Goal: Transaction & Acquisition: Purchase product/service

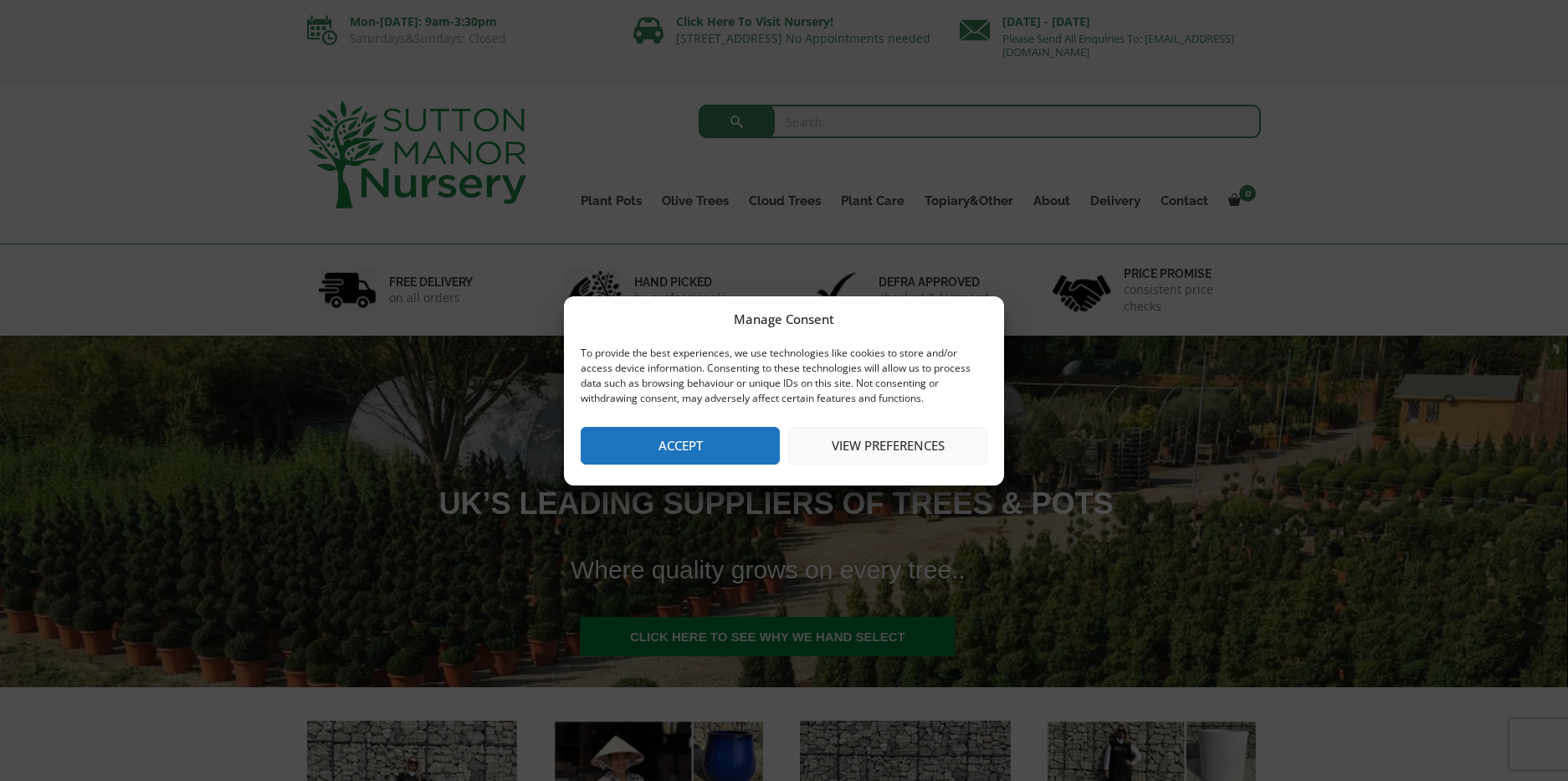
click at [679, 456] on button "Accept" at bounding box center [680, 446] width 199 height 38
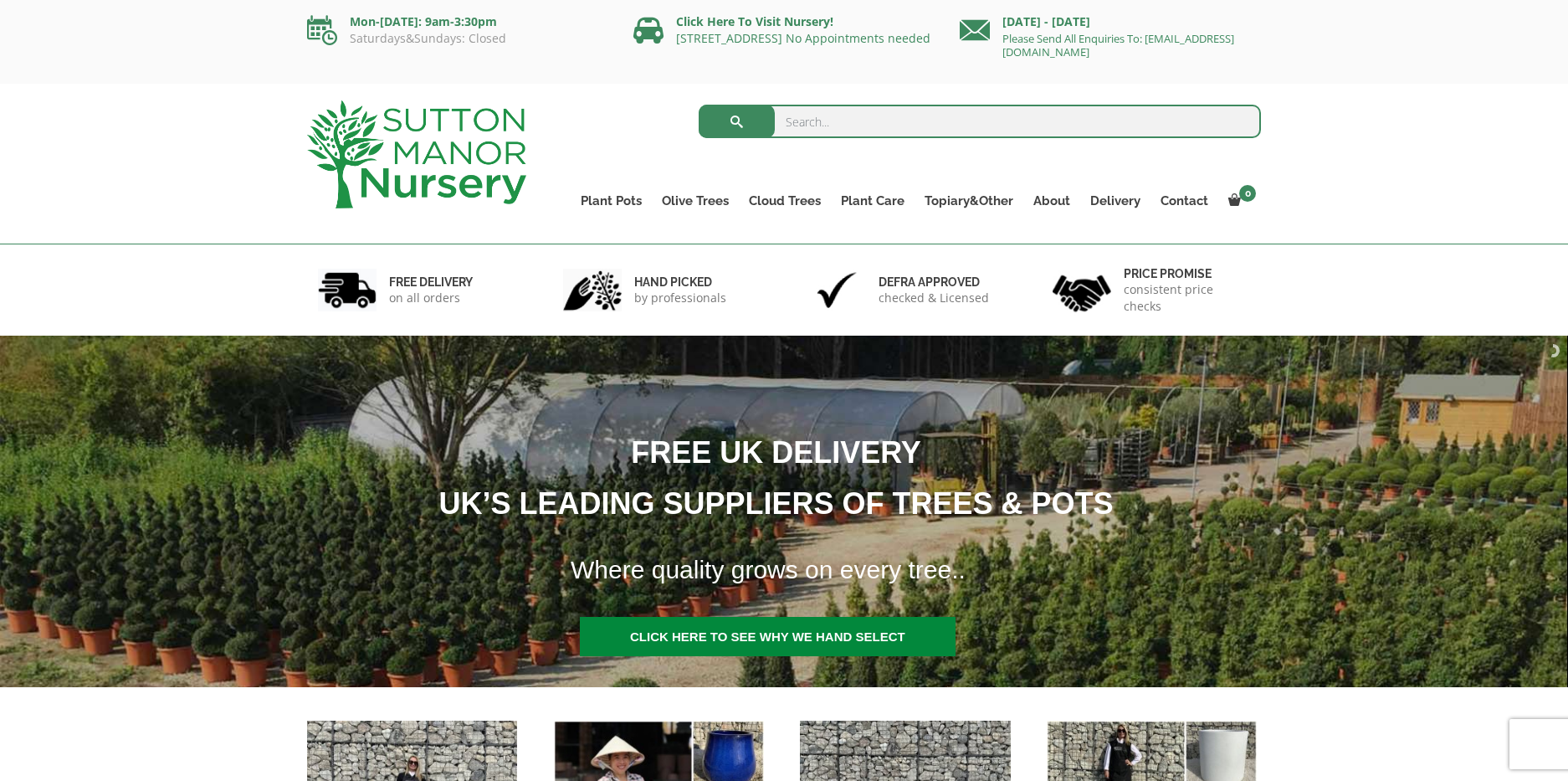
click at [869, 126] on input "search" at bounding box center [980, 121] width 563 height 34
type input "the aha trang old stone jar"
click at [737, 121] on button "submit" at bounding box center [737, 121] width 76 height 34
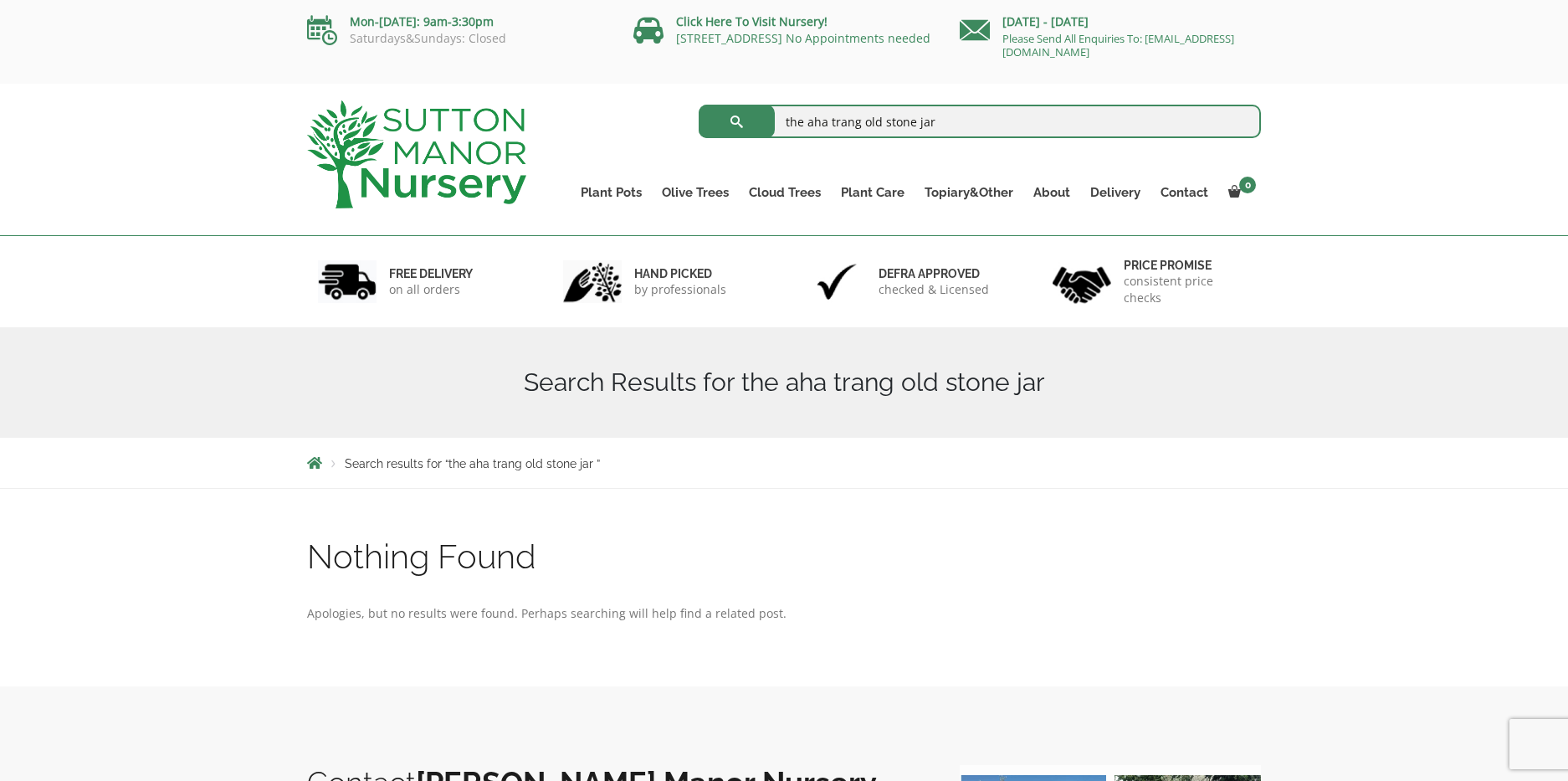
click at [959, 129] on input "the aha trang old stone jar" at bounding box center [980, 121] width 563 height 34
type input "urn plant pot"
click at [737, 121] on button "submit" at bounding box center [737, 121] width 76 height 34
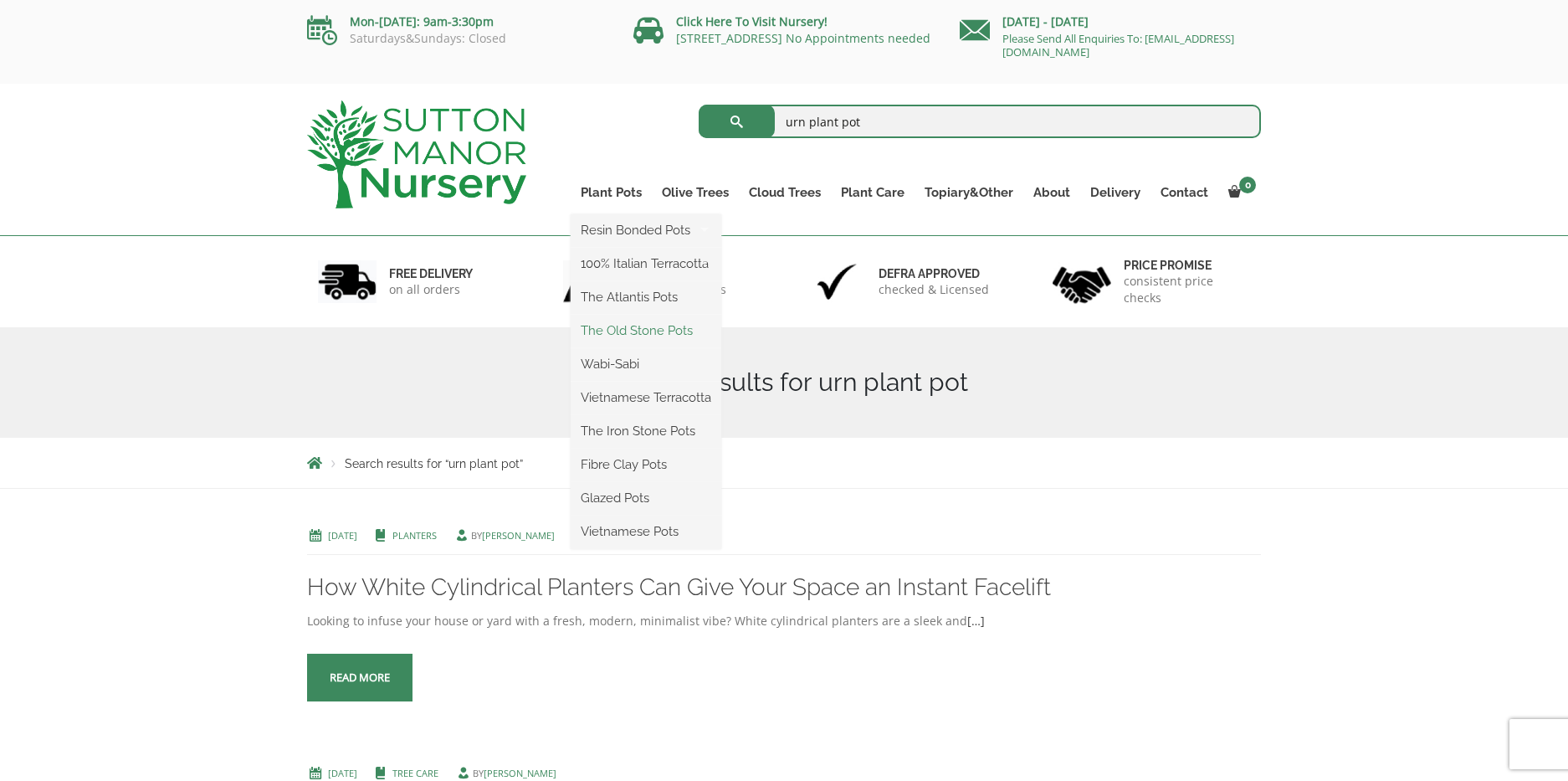
click at [616, 323] on link "The Old Stone Pots" at bounding box center [646, 331] width 150 height 25
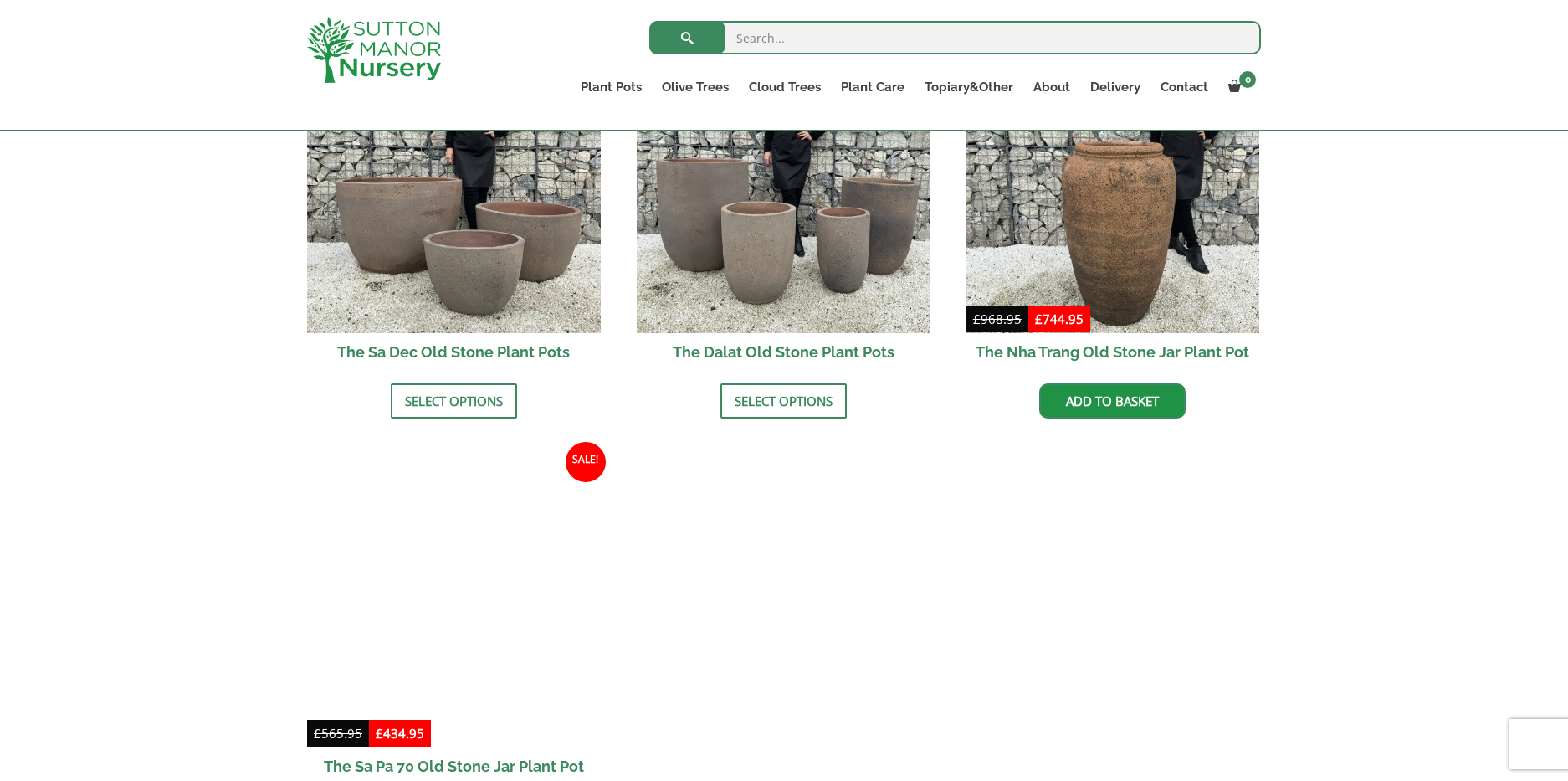
scroll to position [1121, 0]
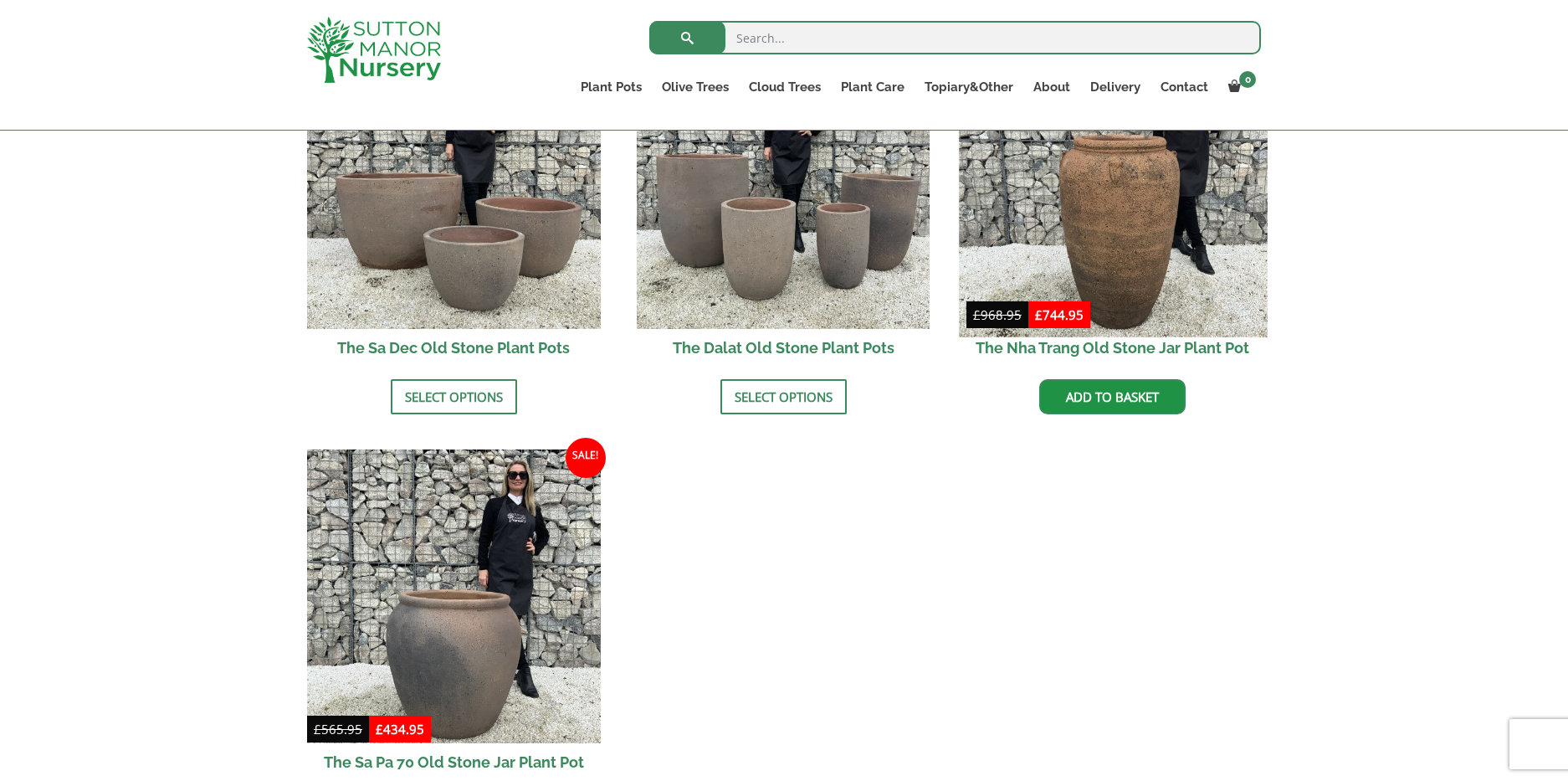
click at [1155, 220] on img at bounding box center [1113, 182] width 308 height 308
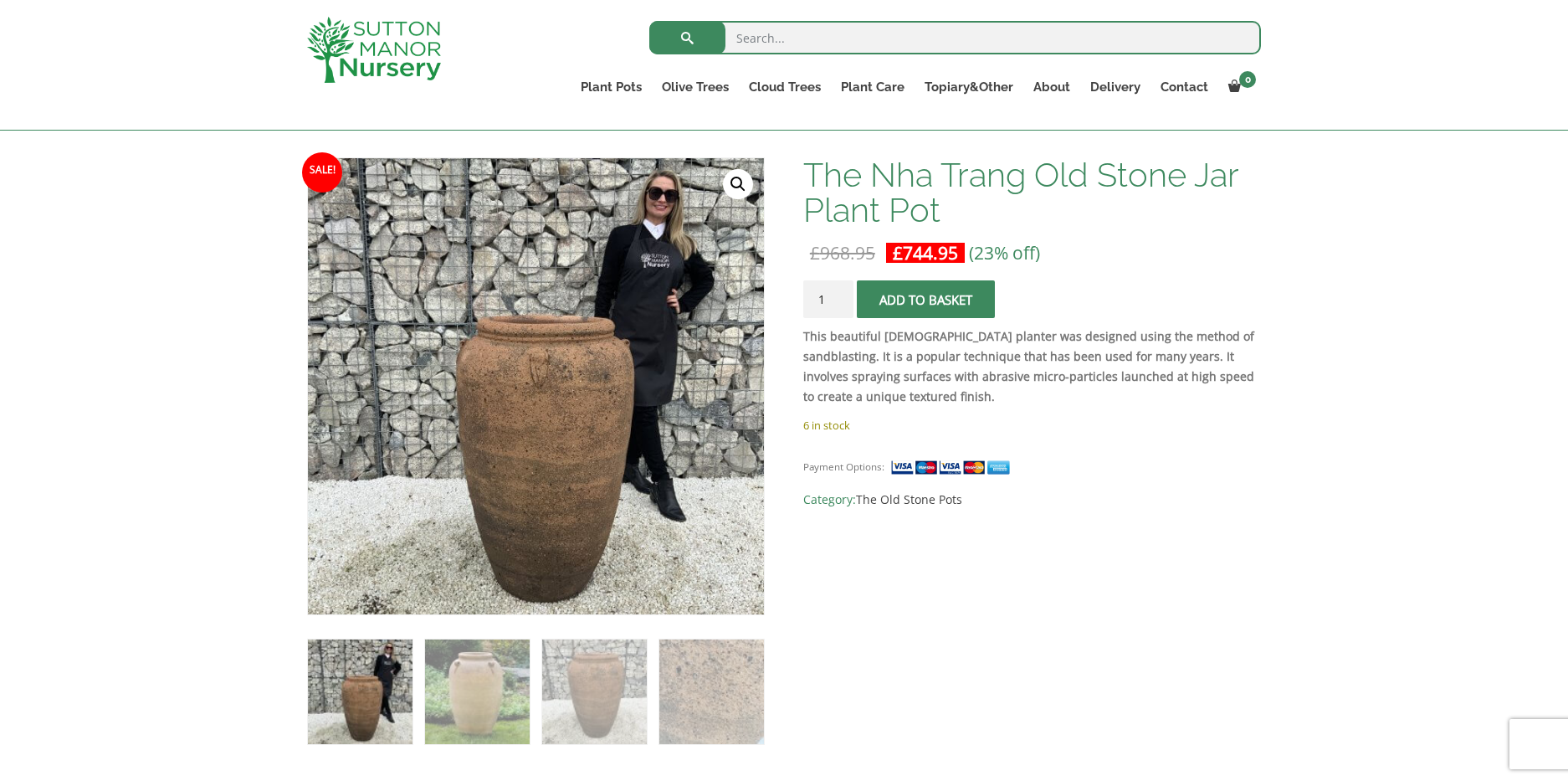
scroll to position [235, 0]
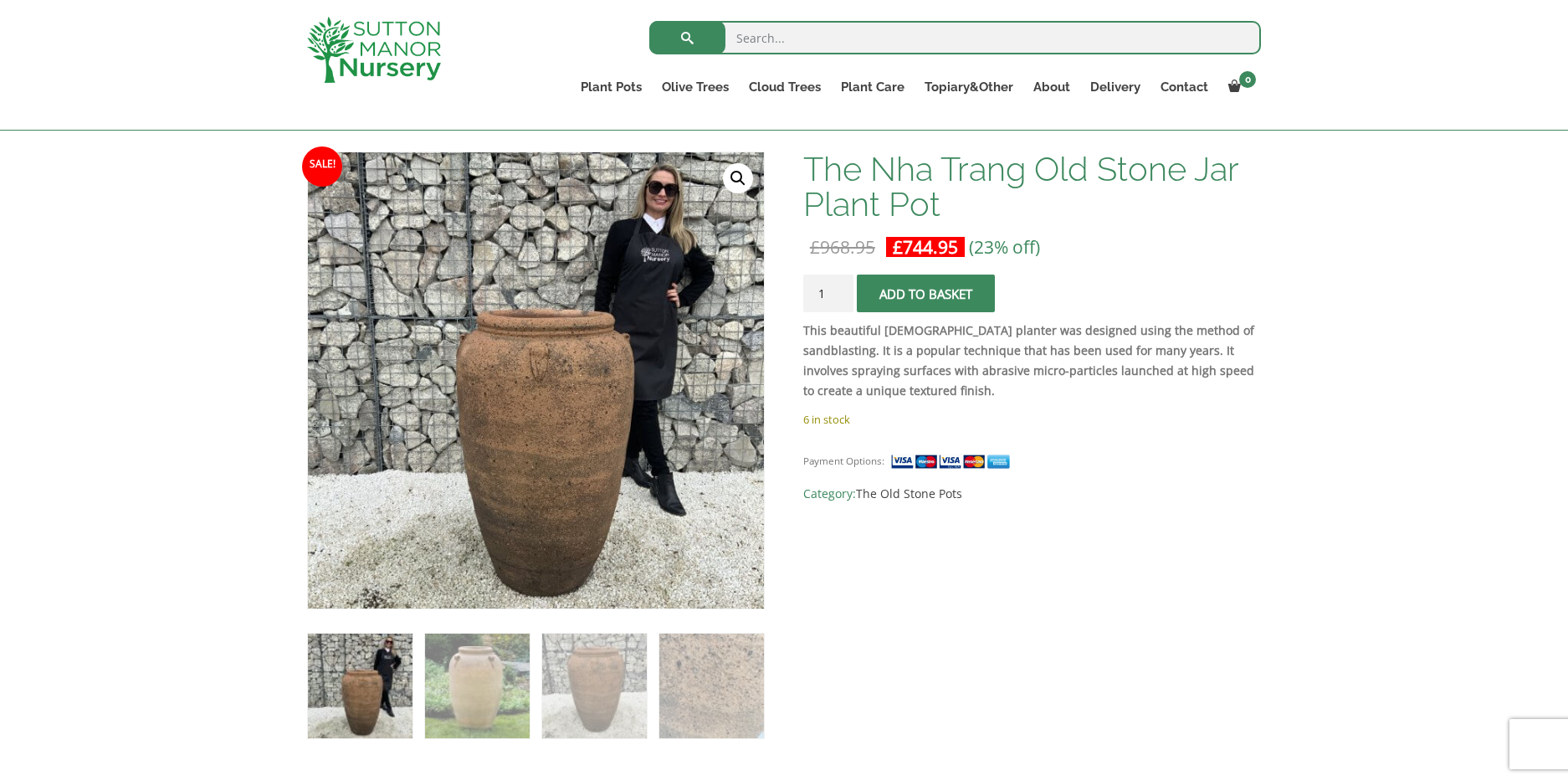
click at [947, 459] on img at bounding box center [953, 462] width 126 height 18
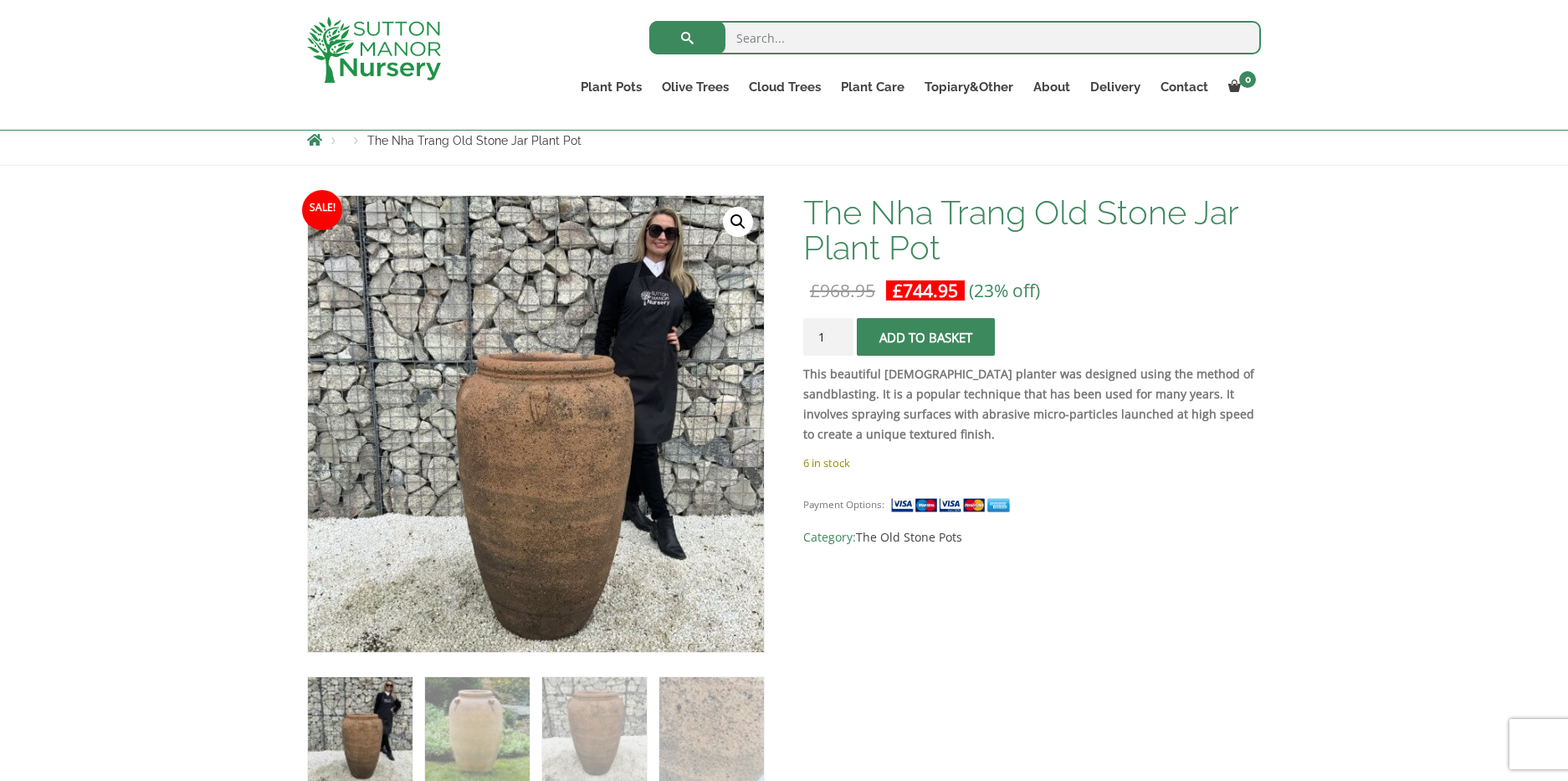
scroll to position [188, 0]
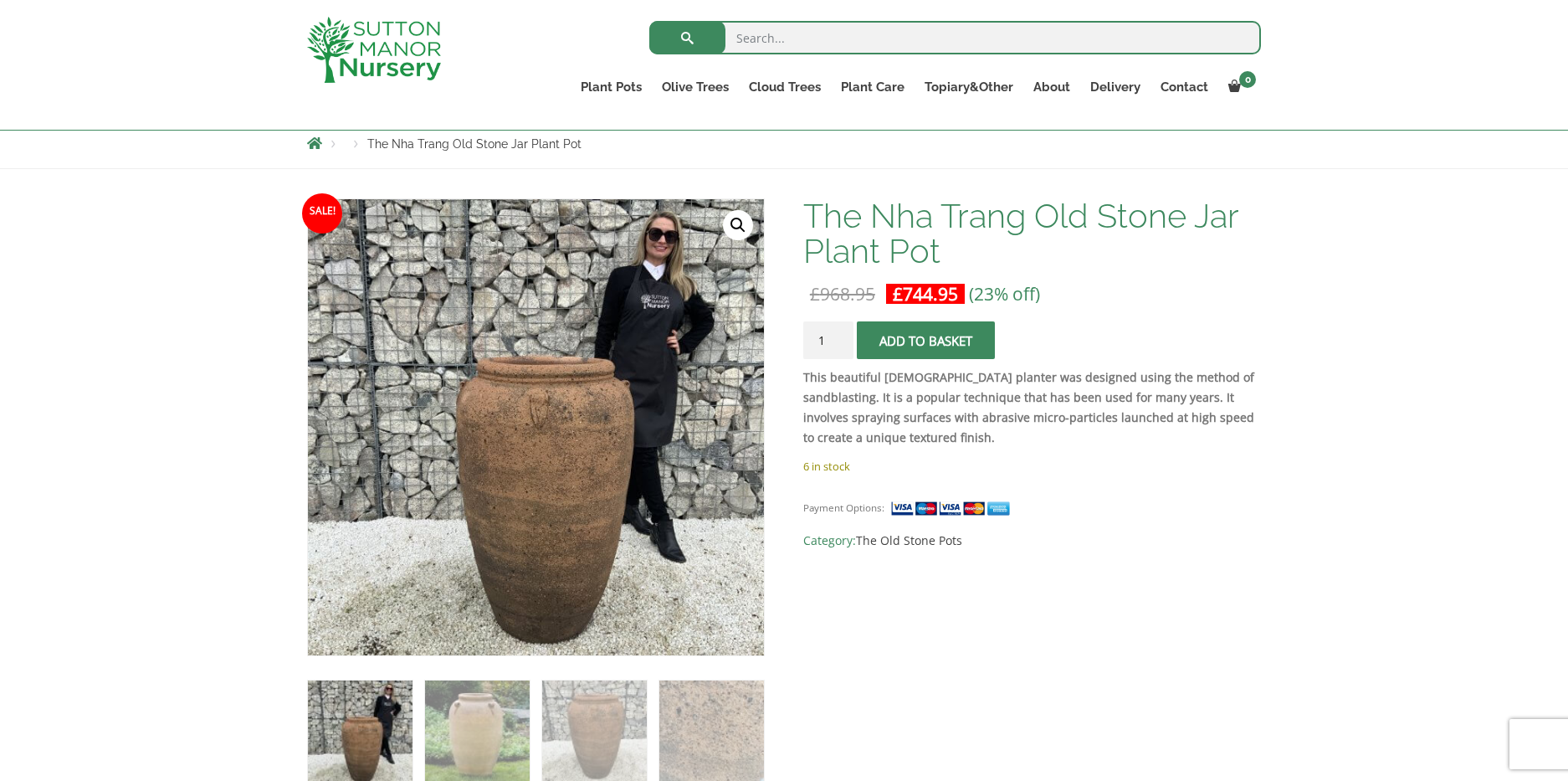
click at [926, 341] on span "submit" at bounding box center [926, 341] width 0 height 0
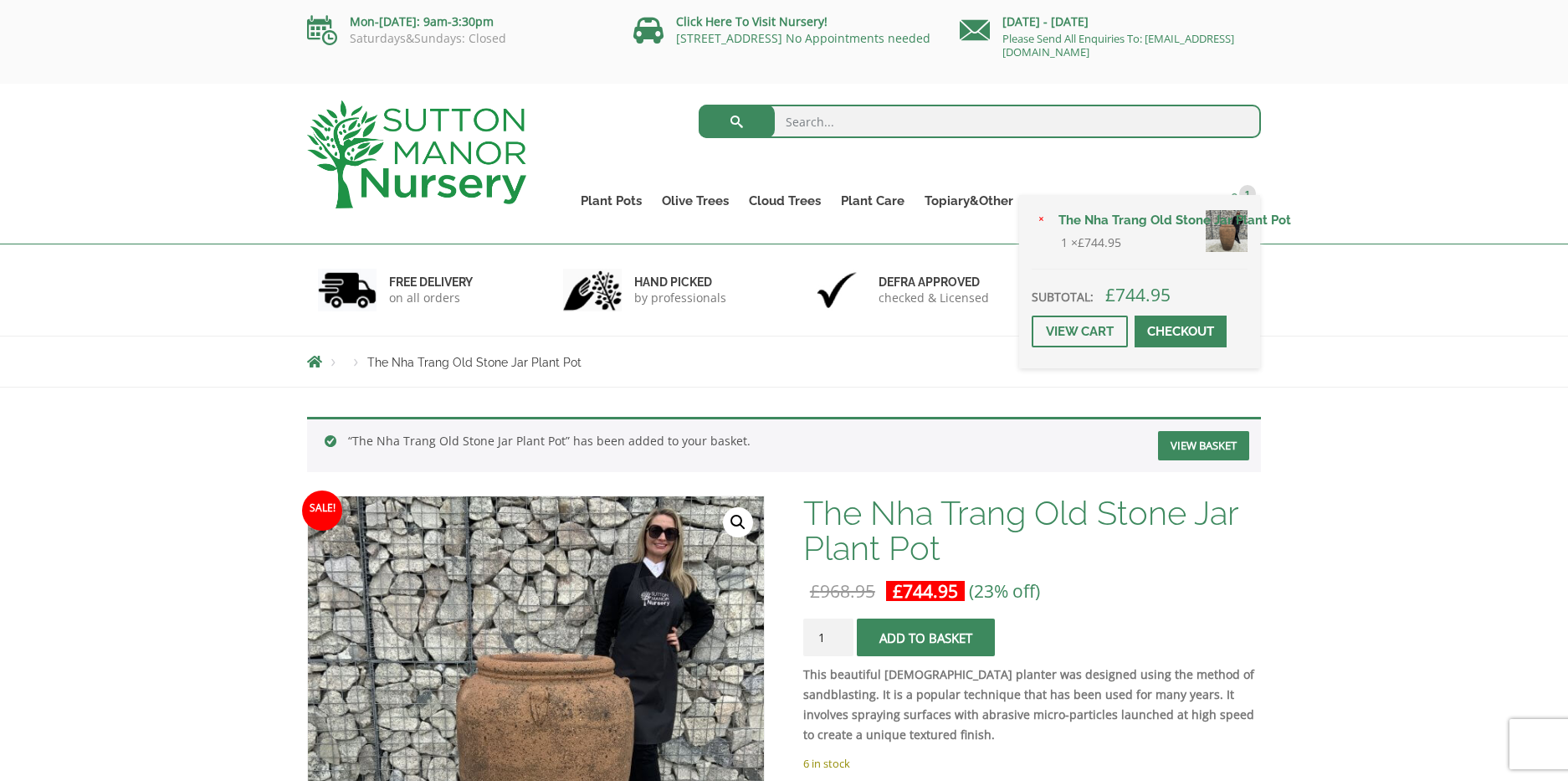
click at [1254, 195] on span "1" at bounding box center [1247, 193] width 17 height 17
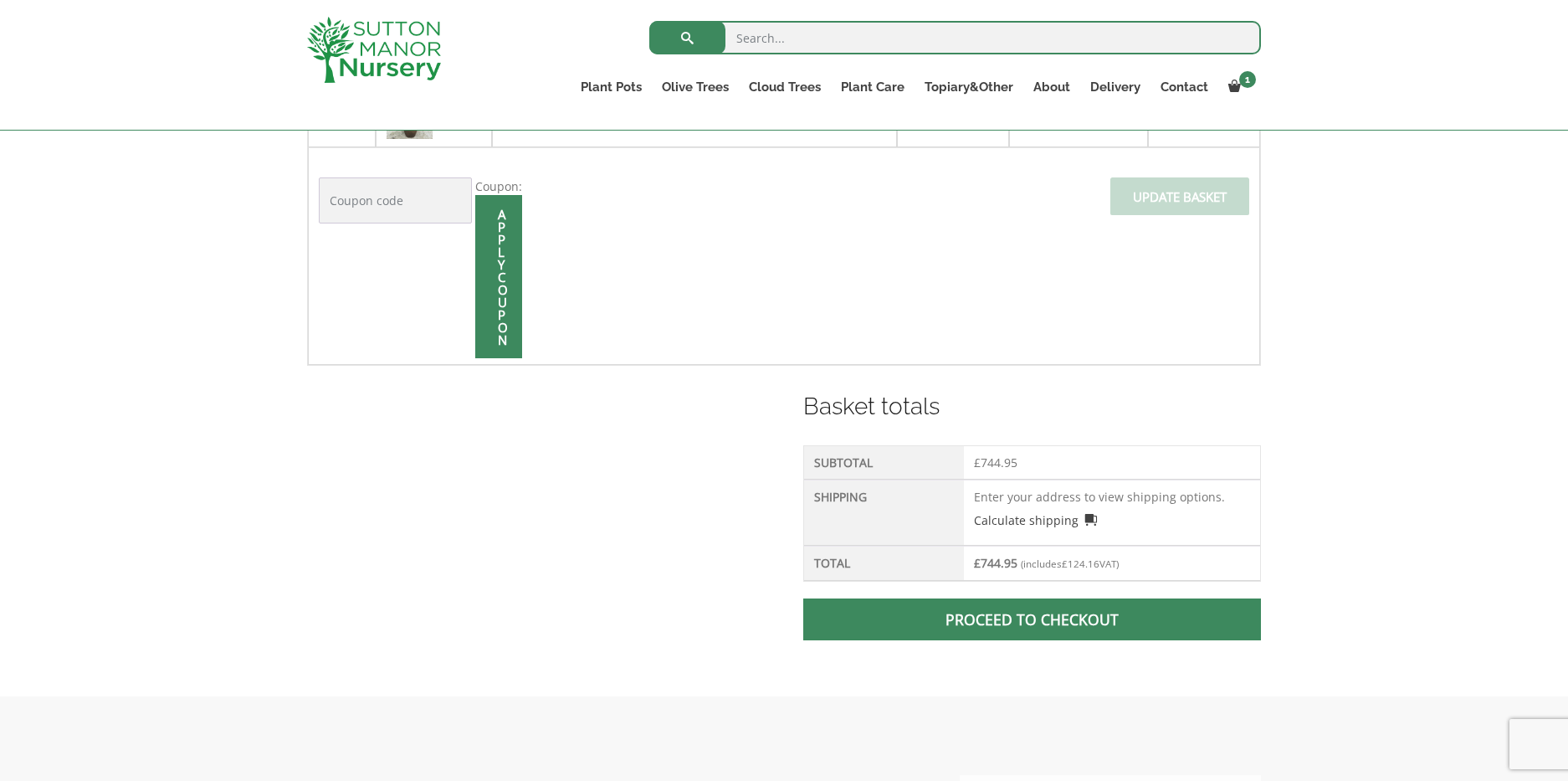
scroll to position [463, 0]
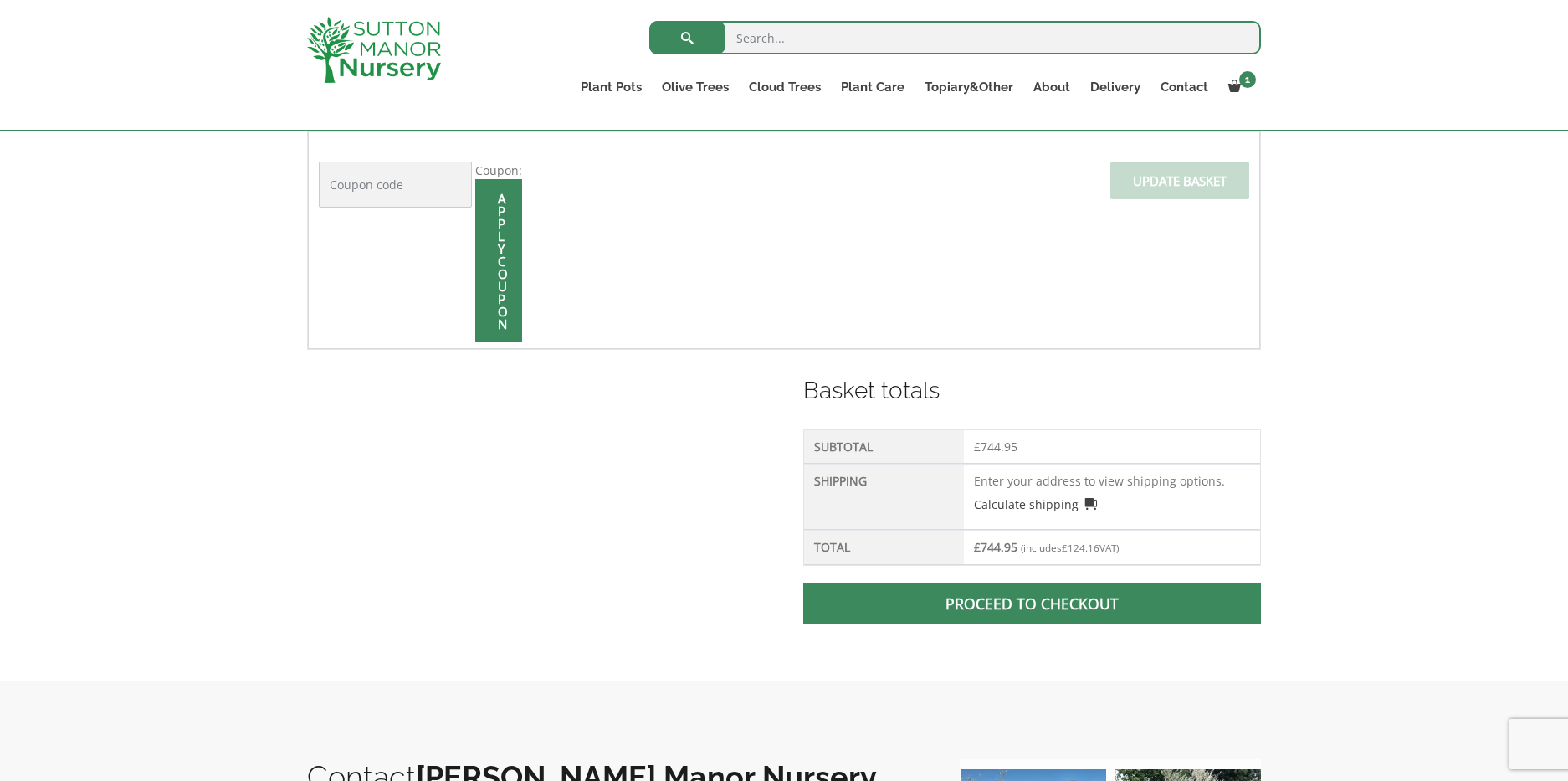
click at [1036, 474] on td "Enter your address to view shipping options. Calculate shipping Select a countr…" at bounding box center [1112, 496] width 296 height 66
click at [1036, 481] on td "Enter your address to view shipping options. Calculate shipping Select a countr…" at bounding box center [1112, 496] width 296 height 66
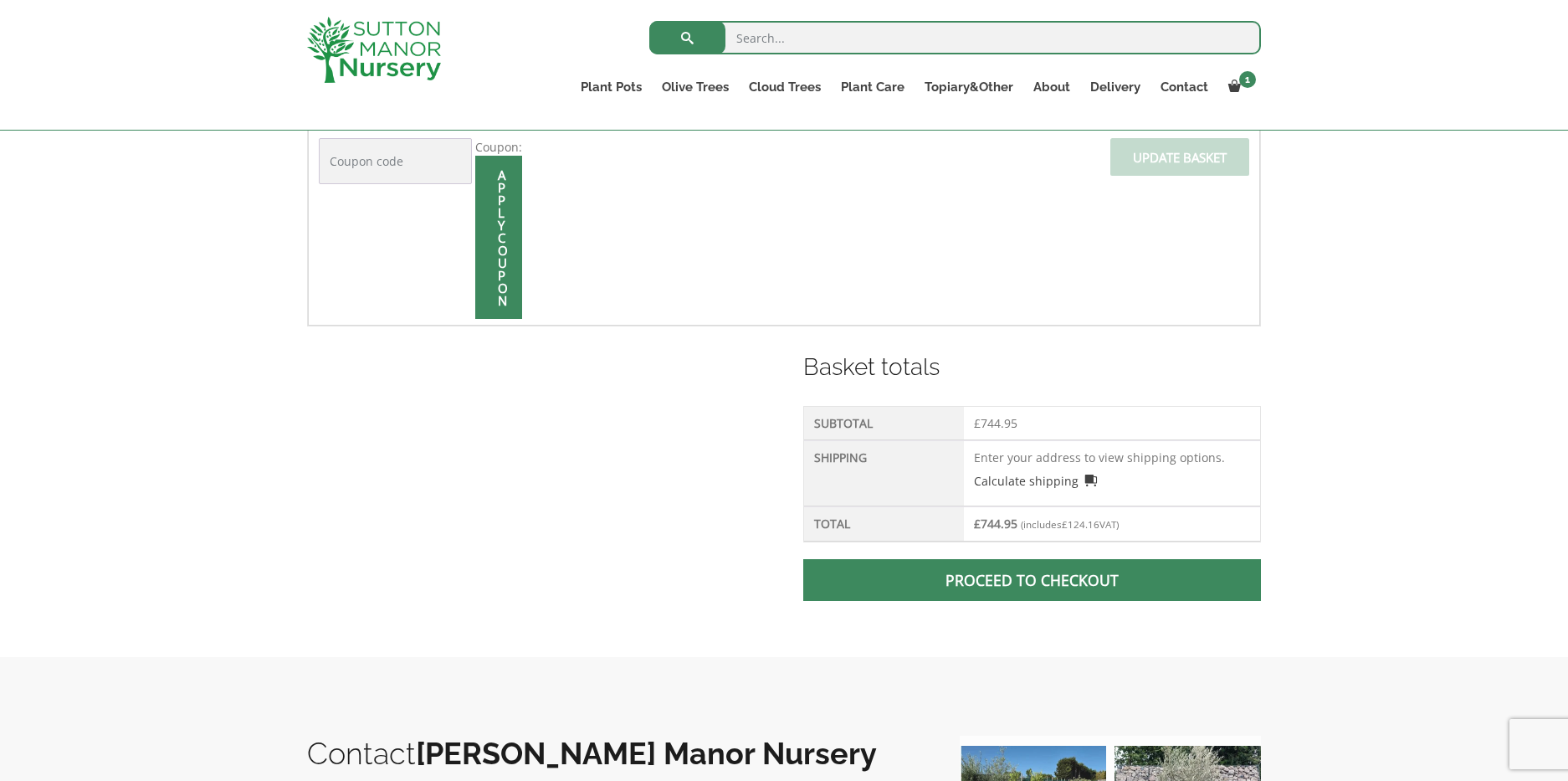
scroll to position [487, 0]
click at [1032, 579] on span at bounding box center [1032, 579] width 0 height 0
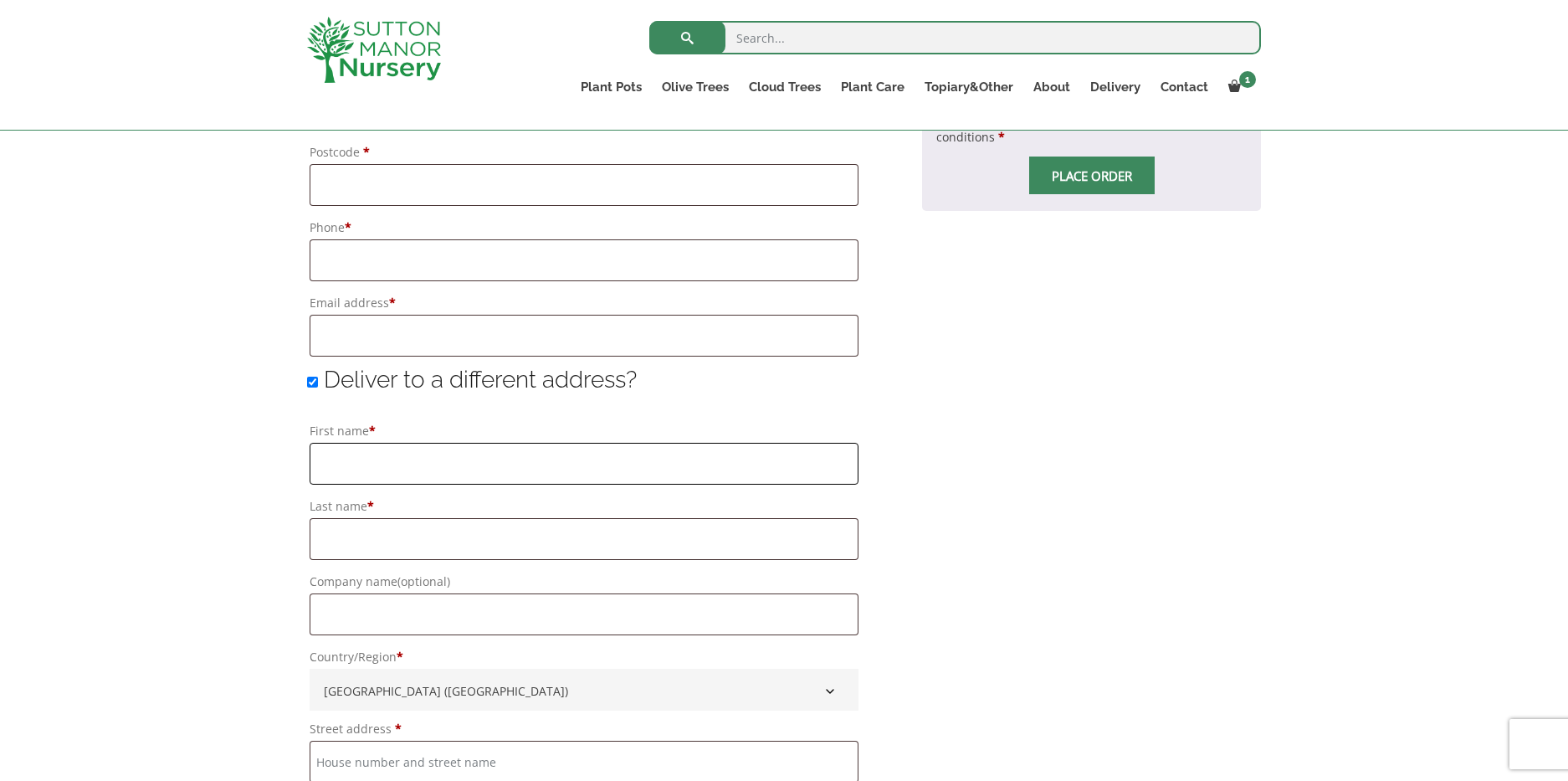
scroll to position [1055, 0]
click at [459, 457] on input "Amu" at bounding box center [584, 463] width 549 height 42
click at [433, 466] on input "Amu" at bounding box center [584, 463] width 549 height 42
type input "Amy"
type input "Cooper Goodrich"
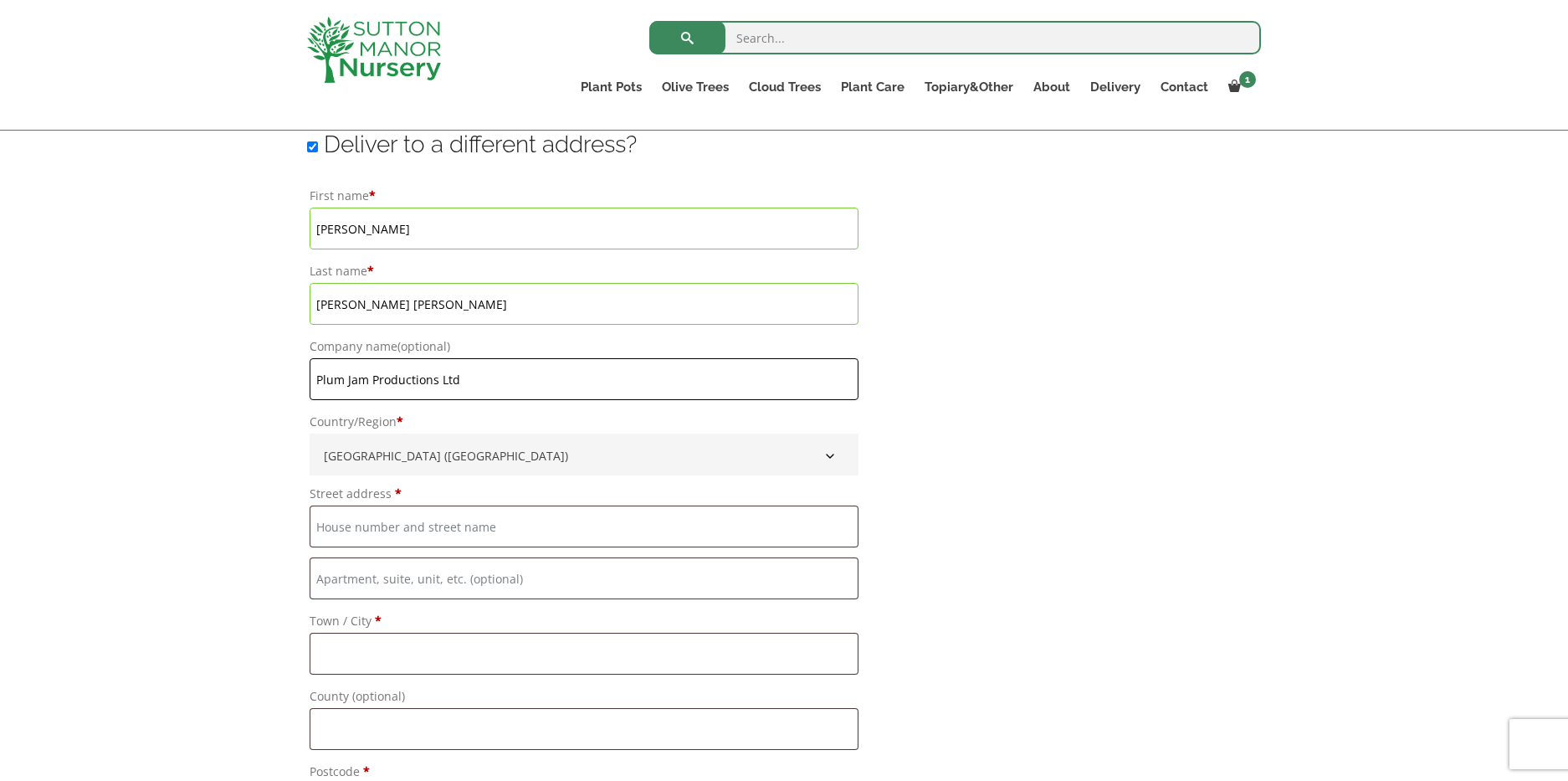
scroll to position [1298, 0]
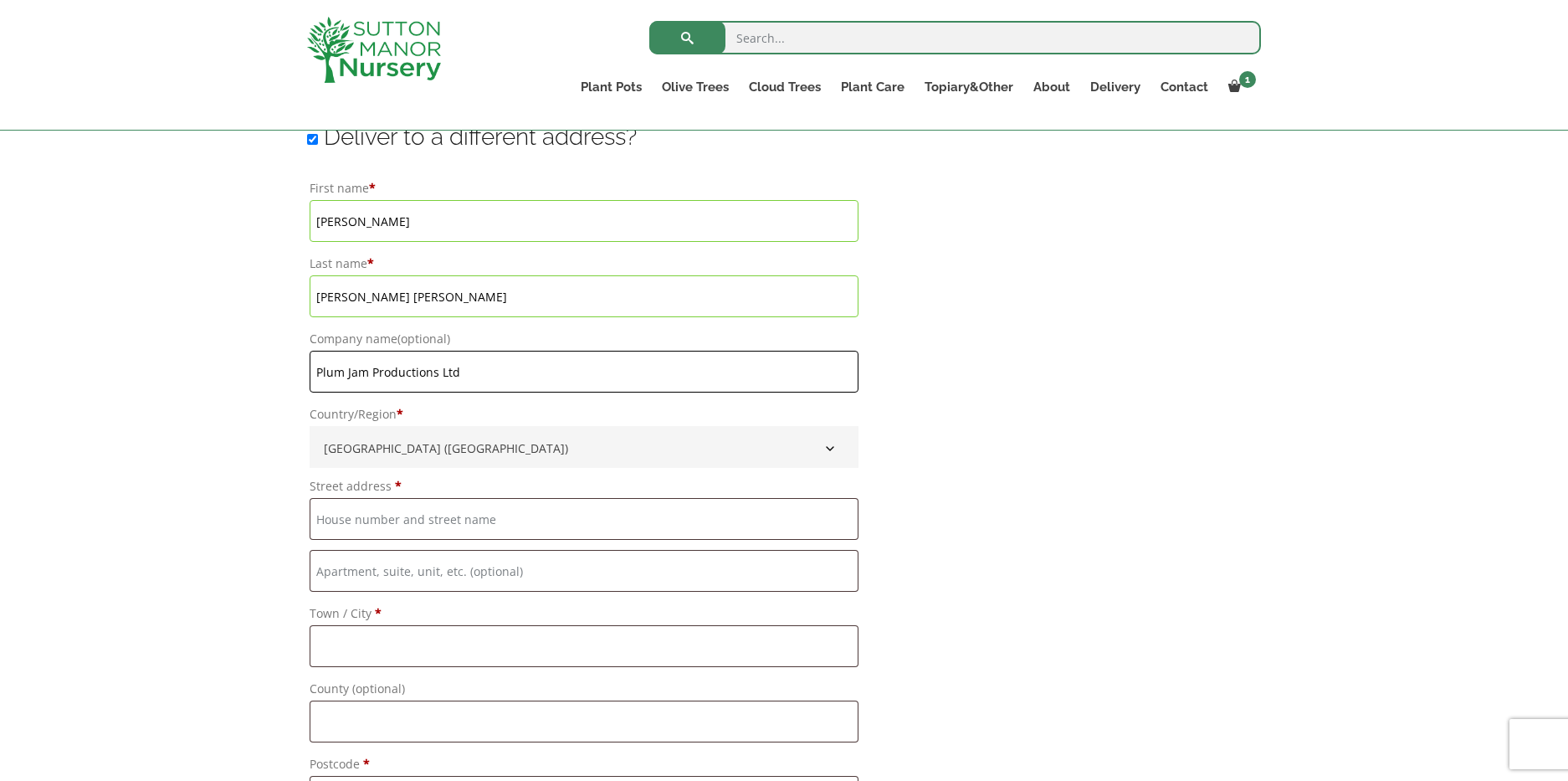
type input "Plum Jam Productions Ltd"
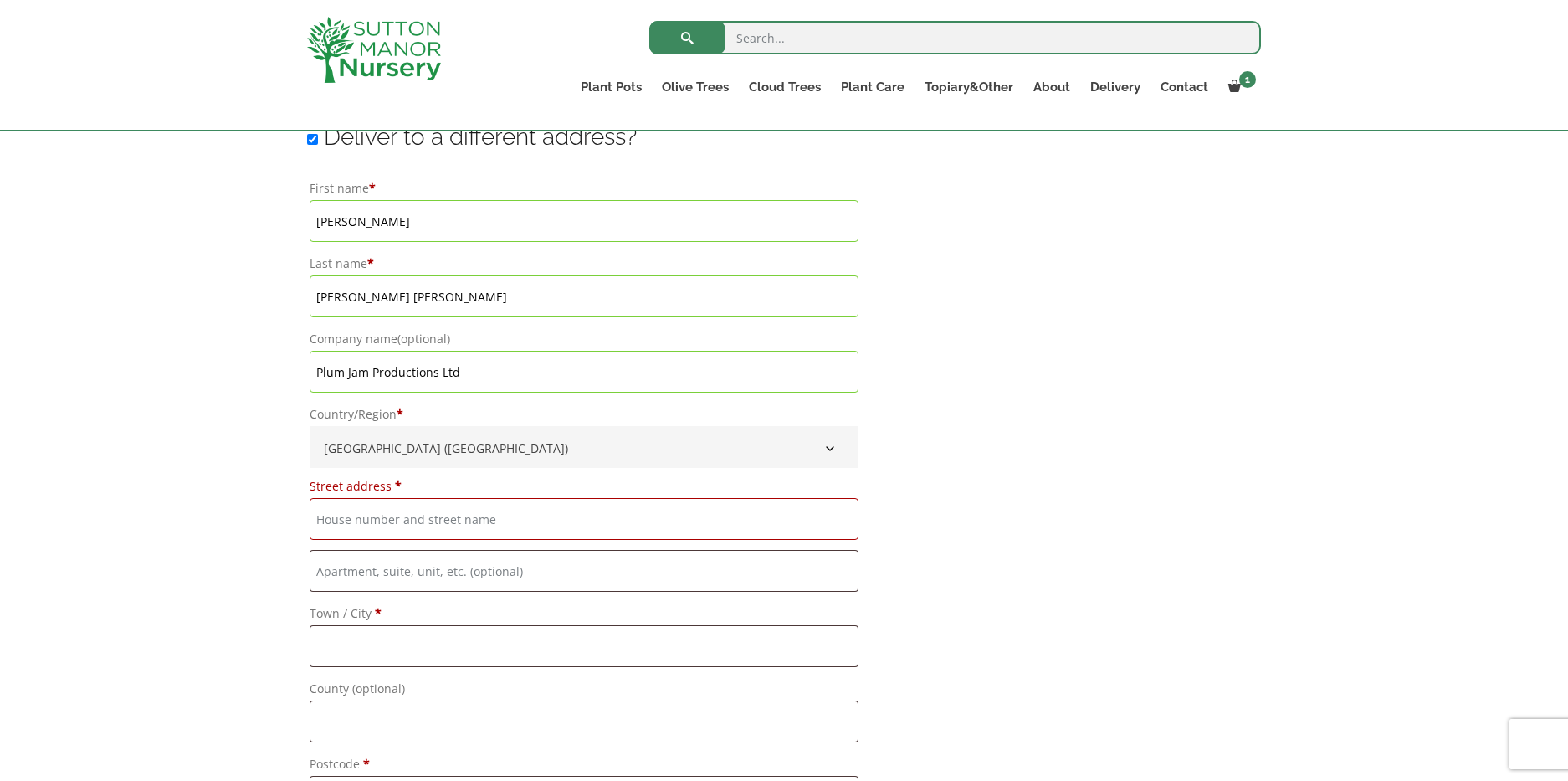
paste input "Dark Train Props, Workshop 38"
type input "Dark Train Props, Workshop 38"
paste input "Warner Bros Studios, Warner Drive"
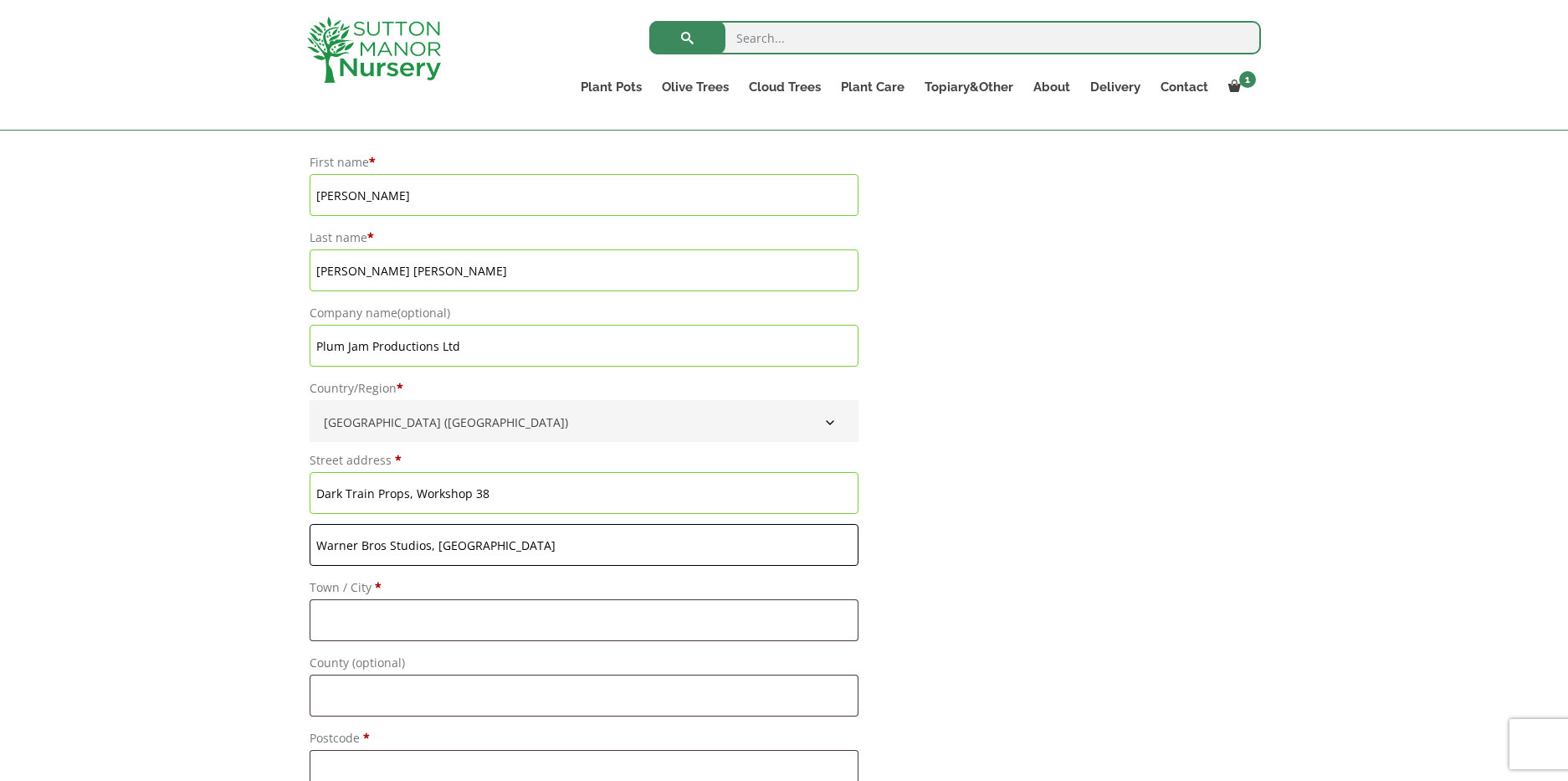
scroll to position [1326, 0]
type input "Warner Bros Studios, Warner Drive"
type input "Watford"
type input "Hertfordshire"
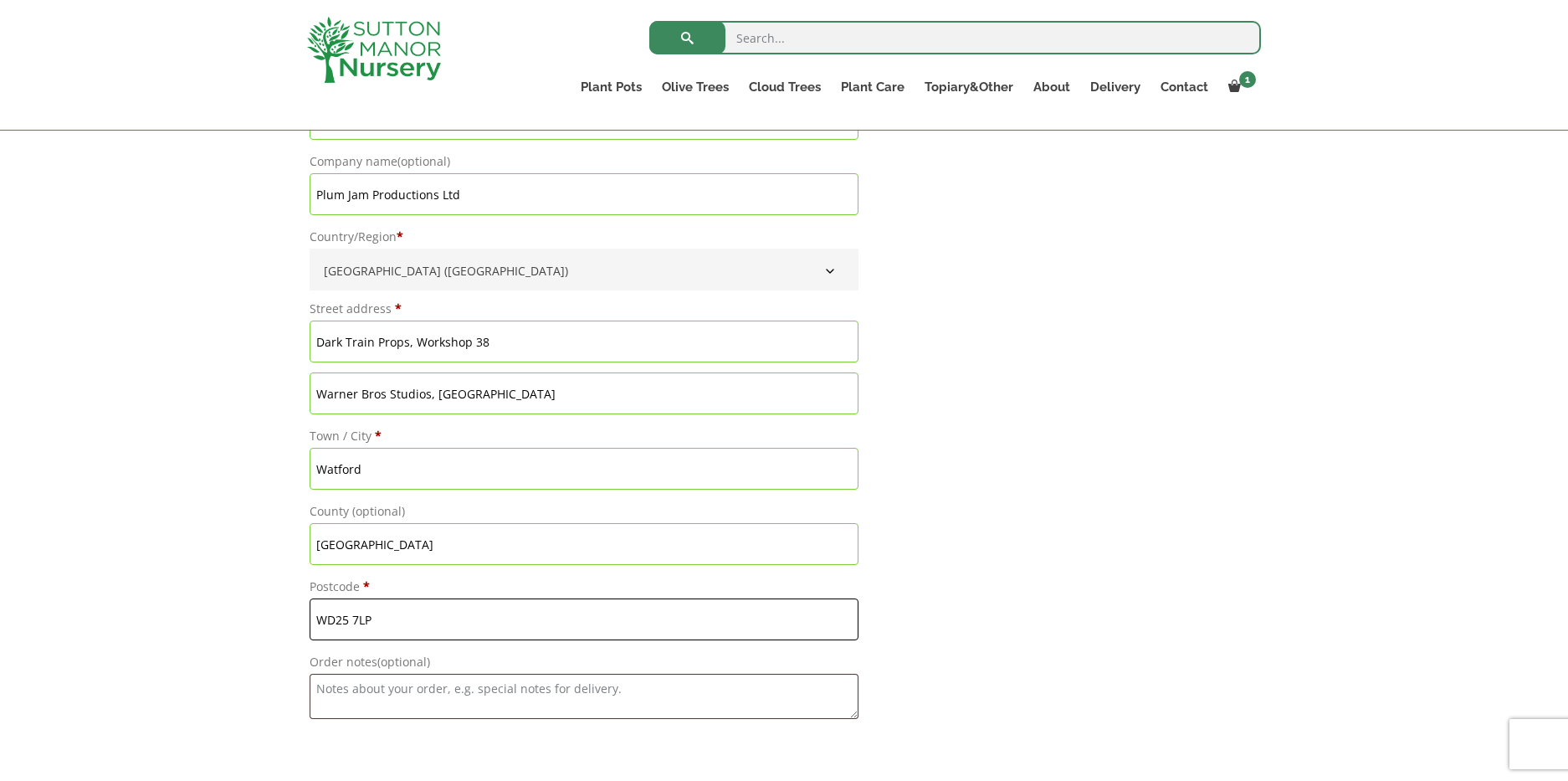
scroll to position [1484, 0]
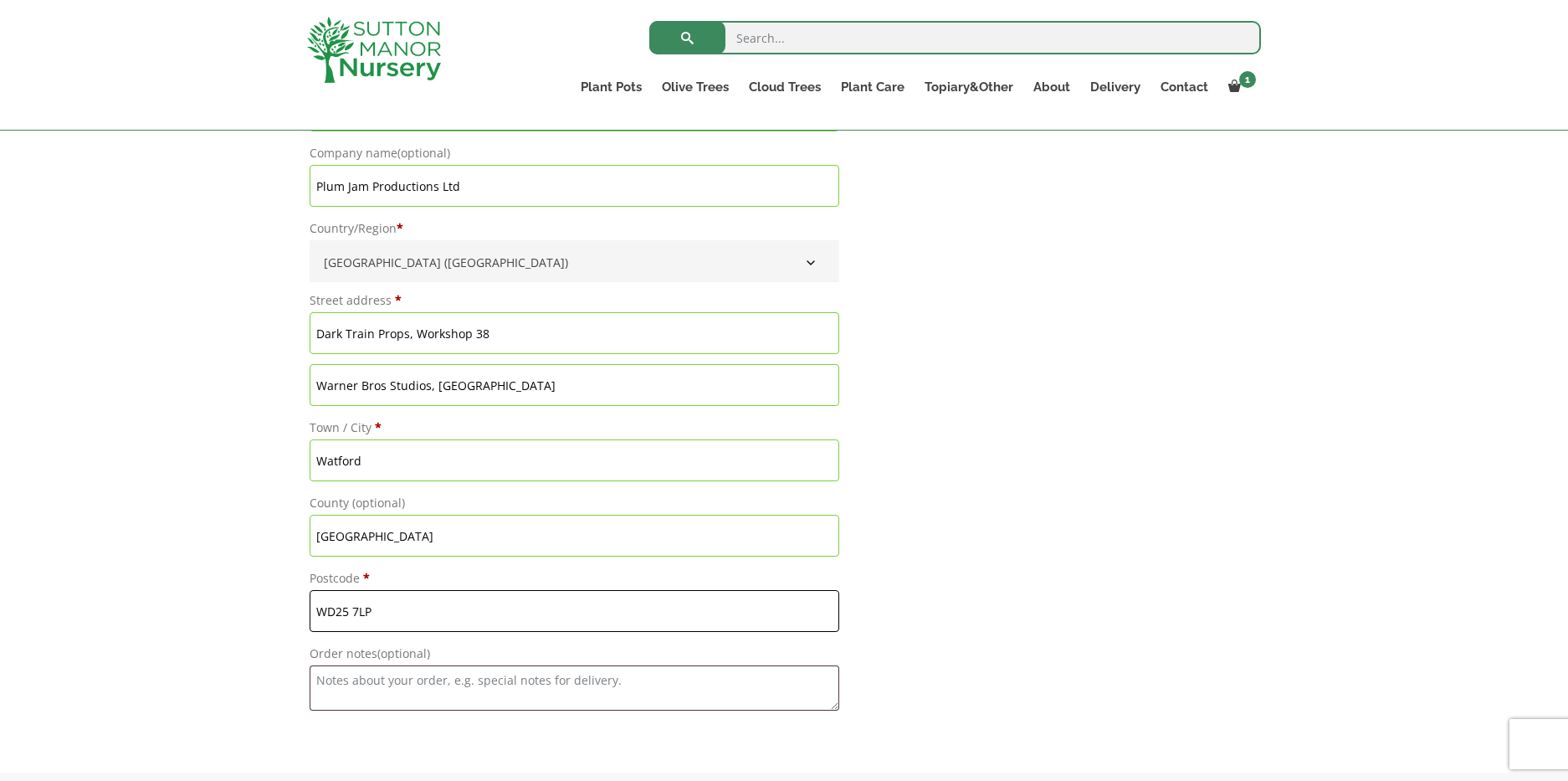
type input "WD25 7LP"
click at [469, 642] on p "Order notes (optional)" at bounding box center [574, 676] width 535 height 73
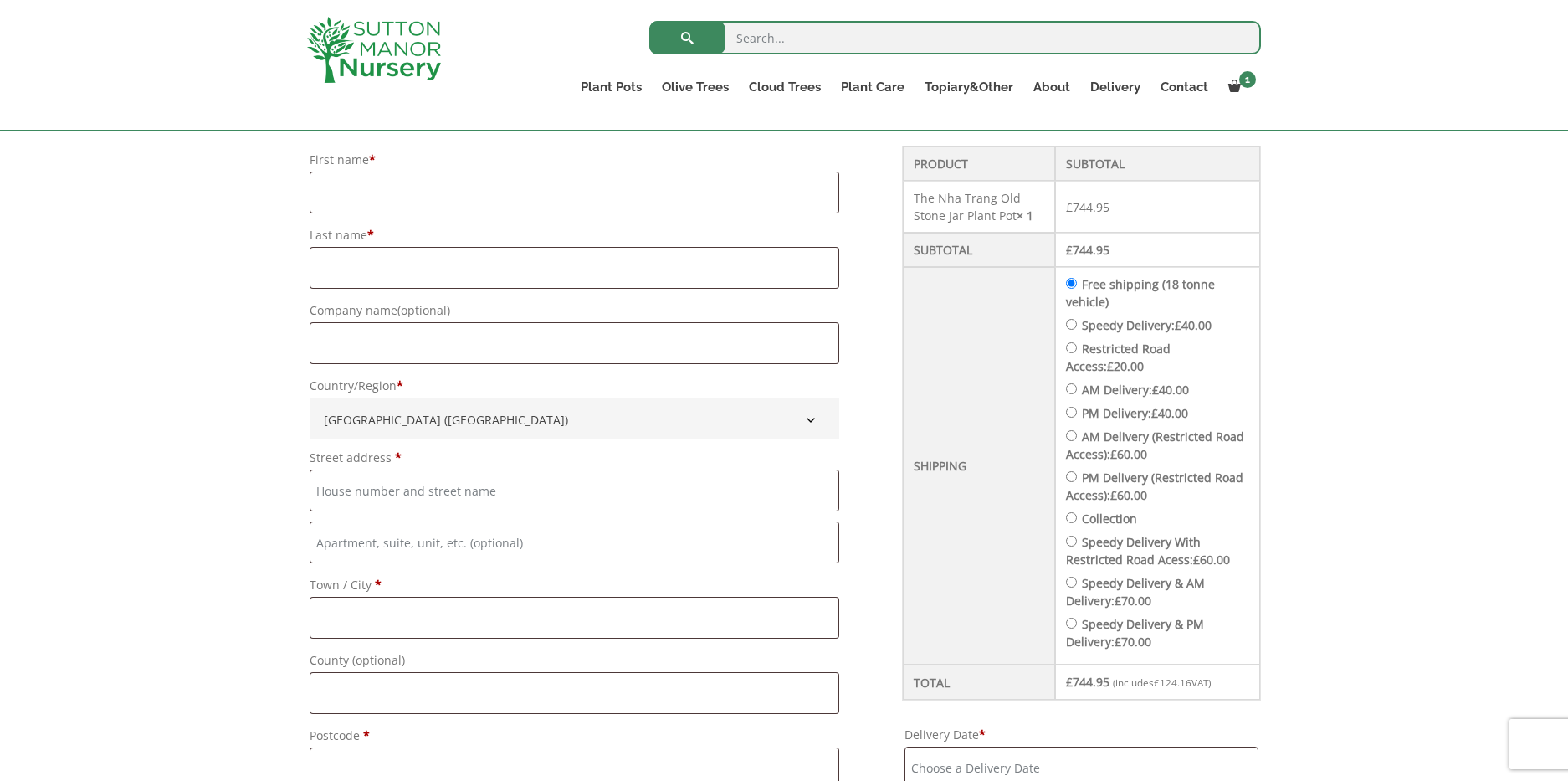
scroll to position [470, 0]
type input "Amy"
type input "Cooper Goodrich"
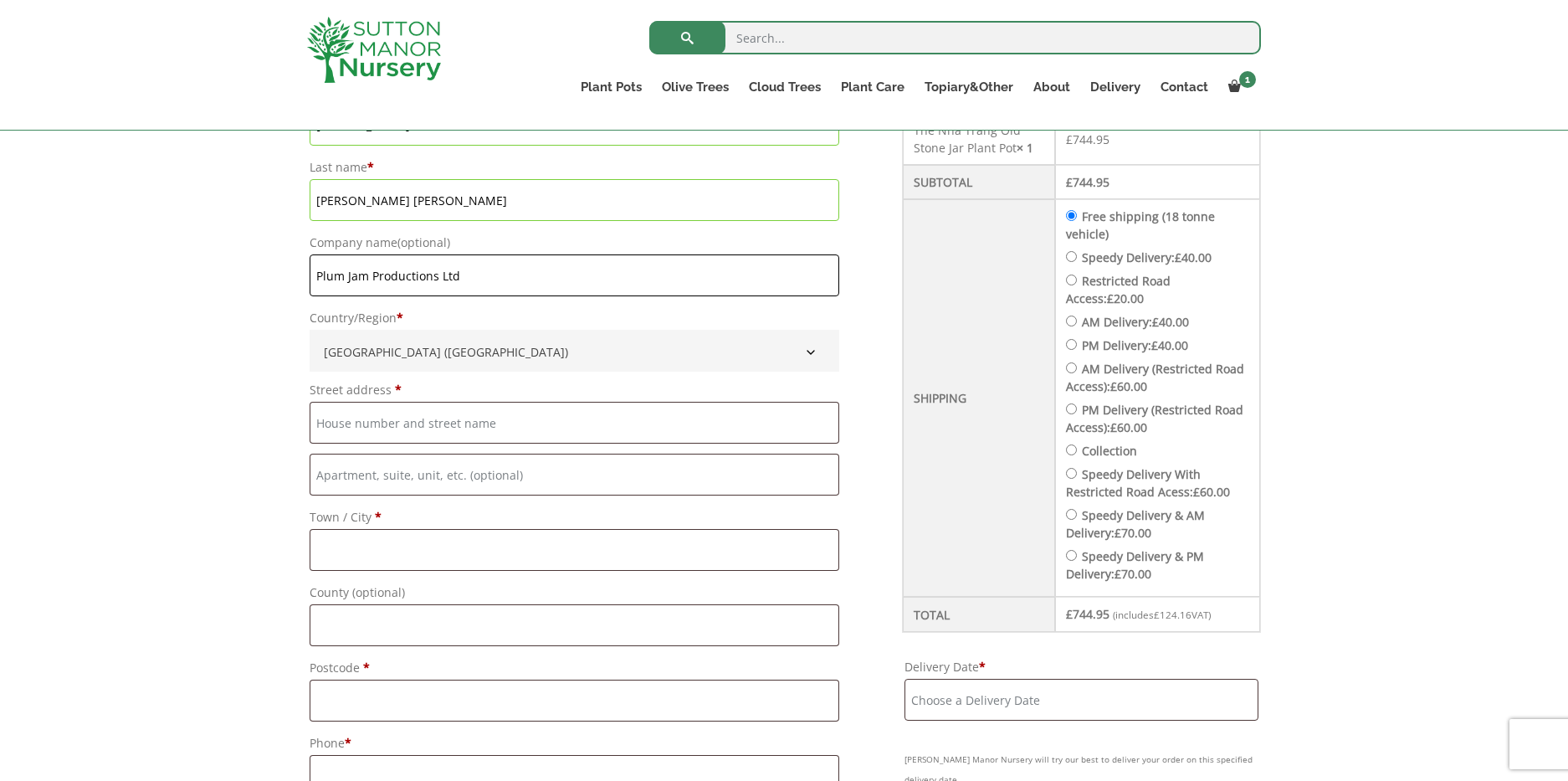
scroll to position [563, 0]
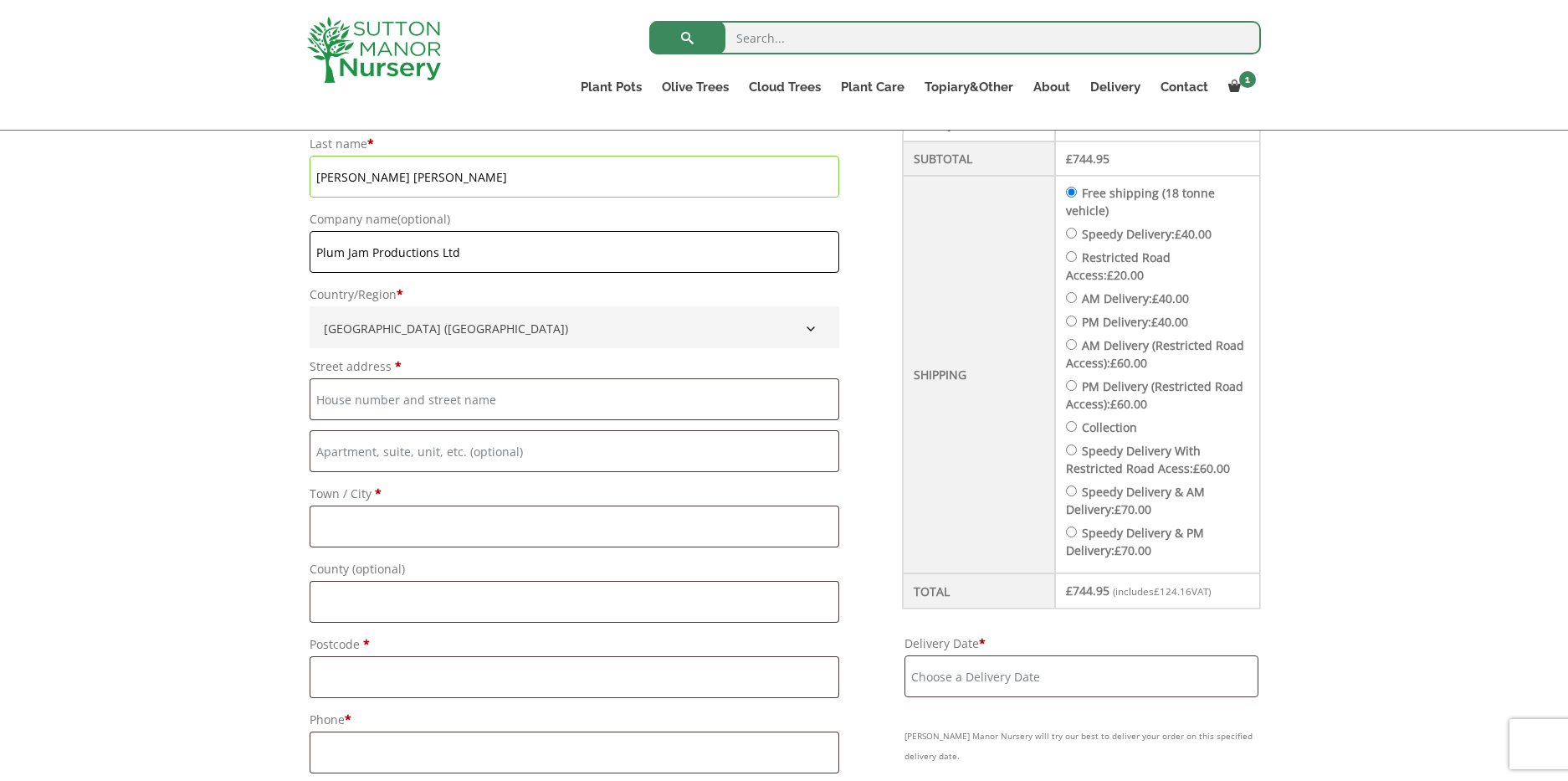
type input "Plum Jam Productions Ltd"
paste input "Building 9, Leavesden Studios,"
type input "Building 9, Leavesden Studios"
type input "Warner Drive"
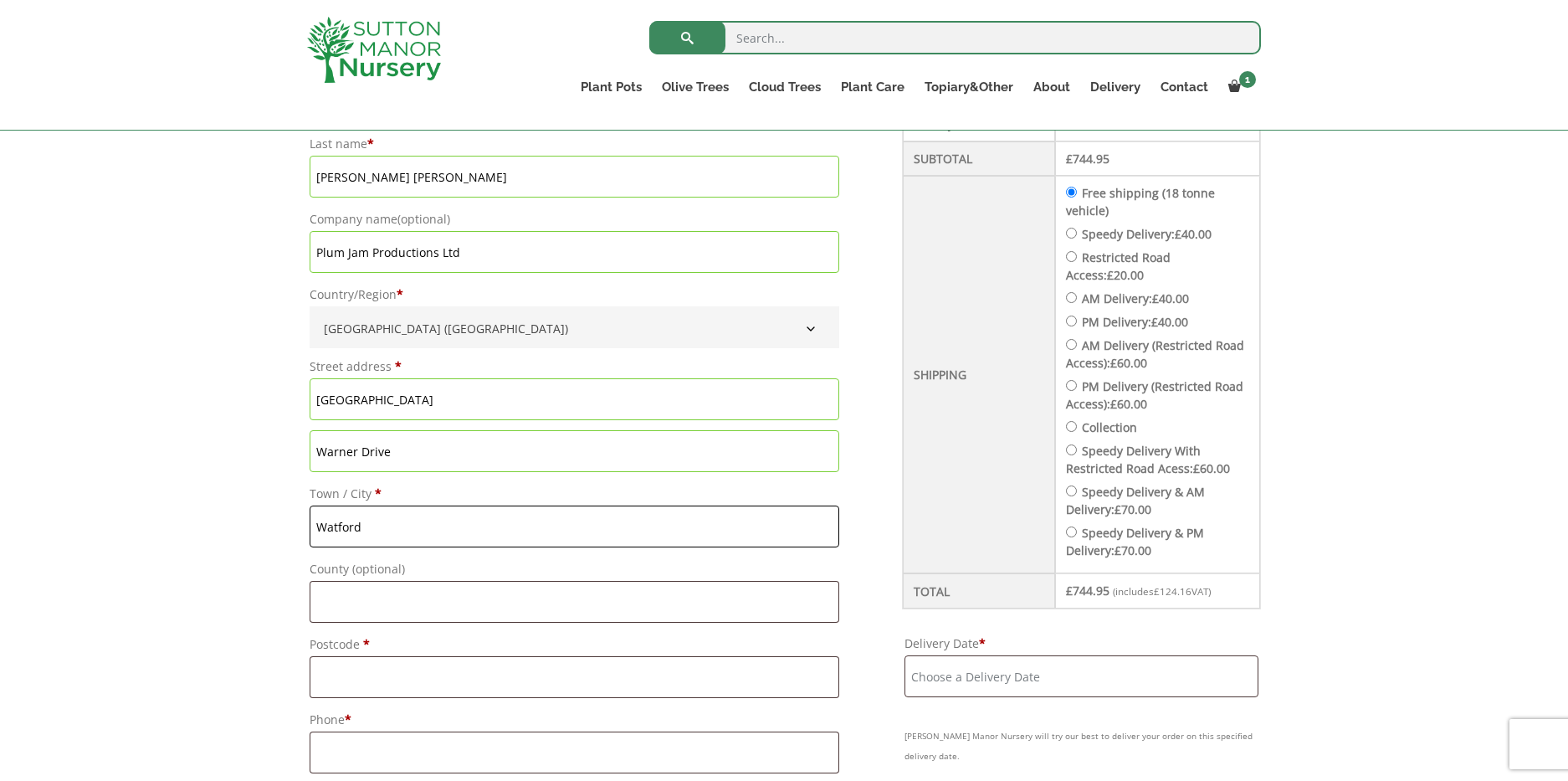
type input "Watford"
type input "Hertfordshire"
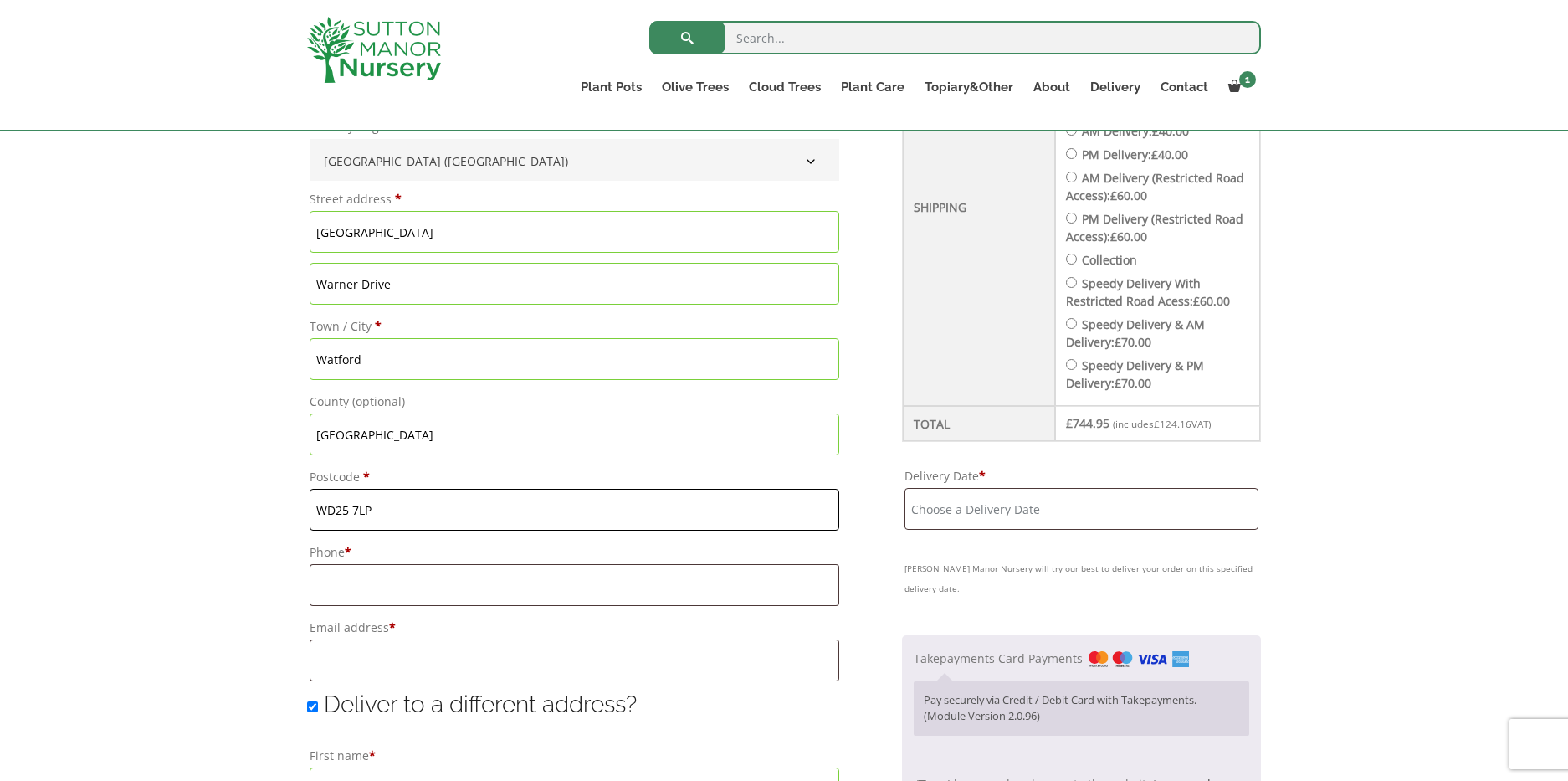
scroll to position [731, 0]
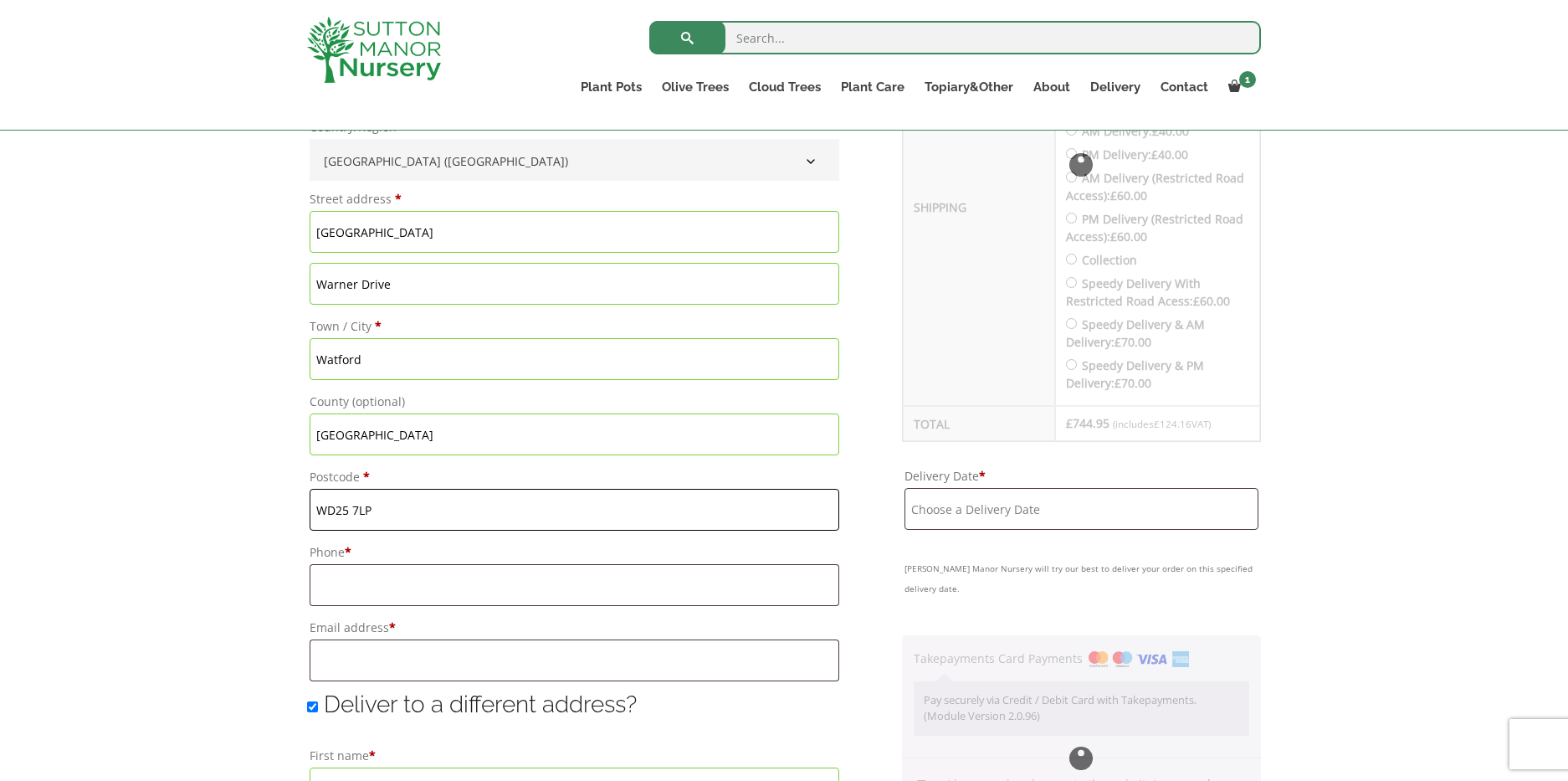
type input "WD25 7LP"
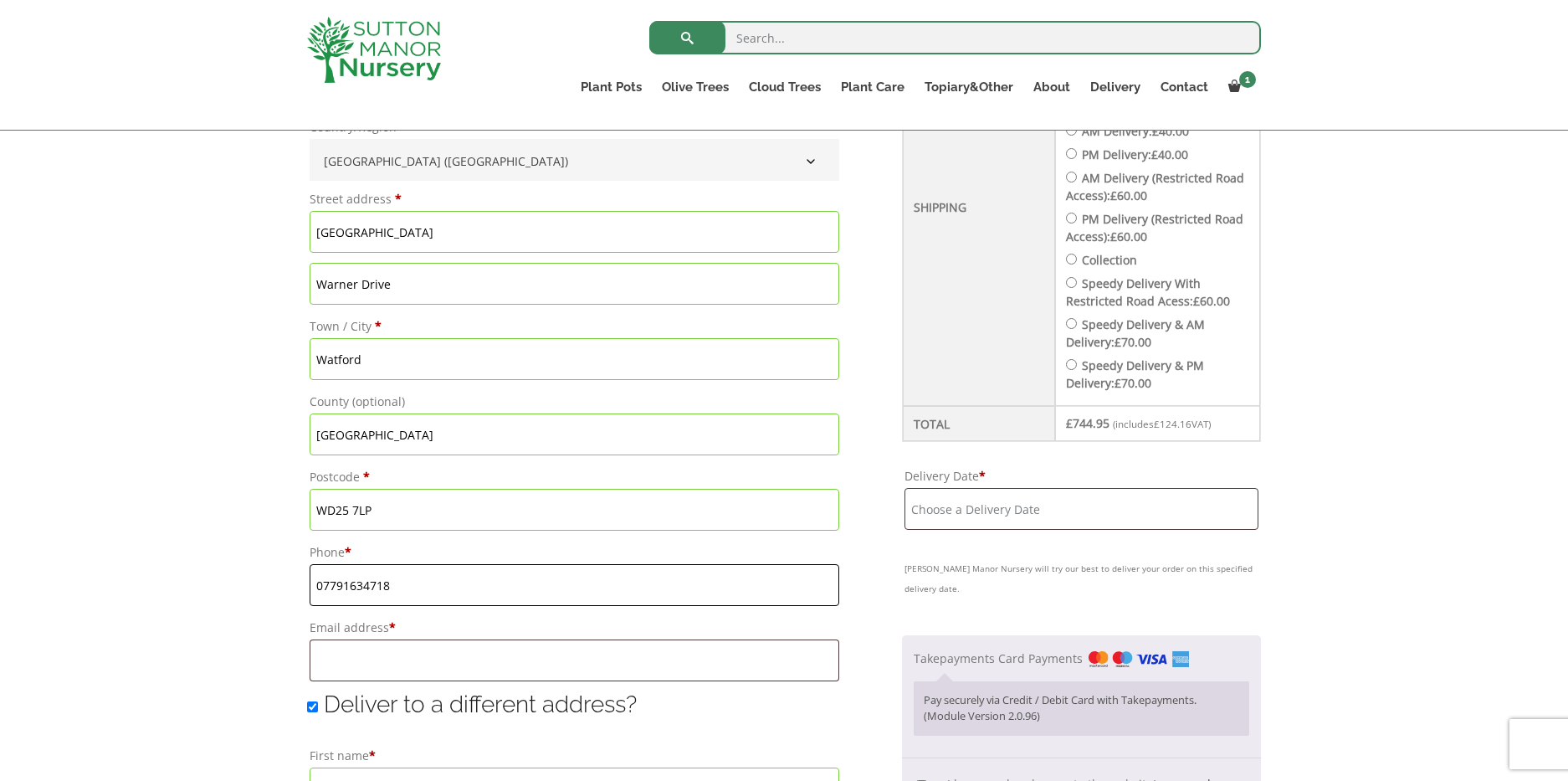
type input "07791634718"
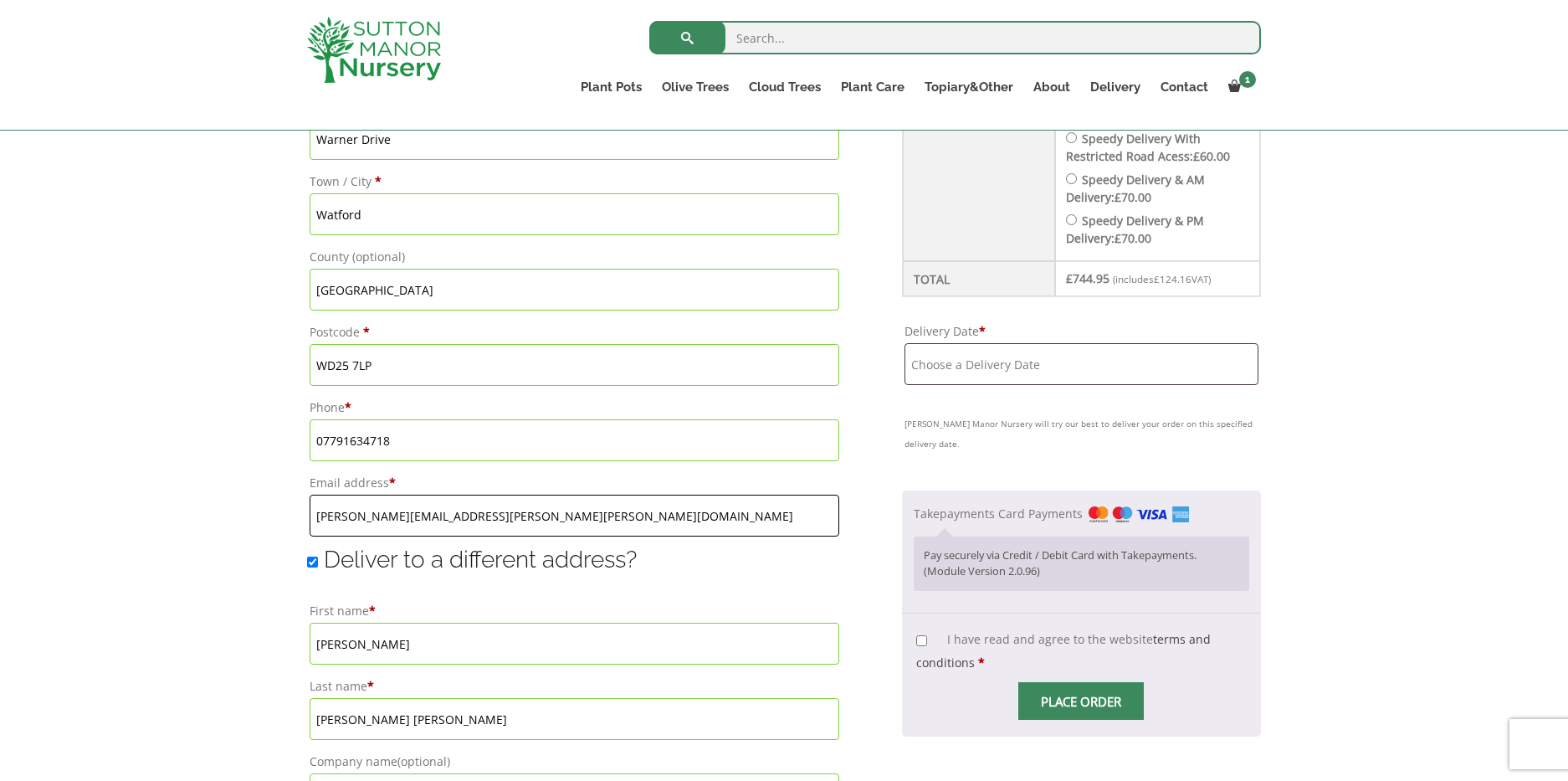
scroll to position [912, 0]
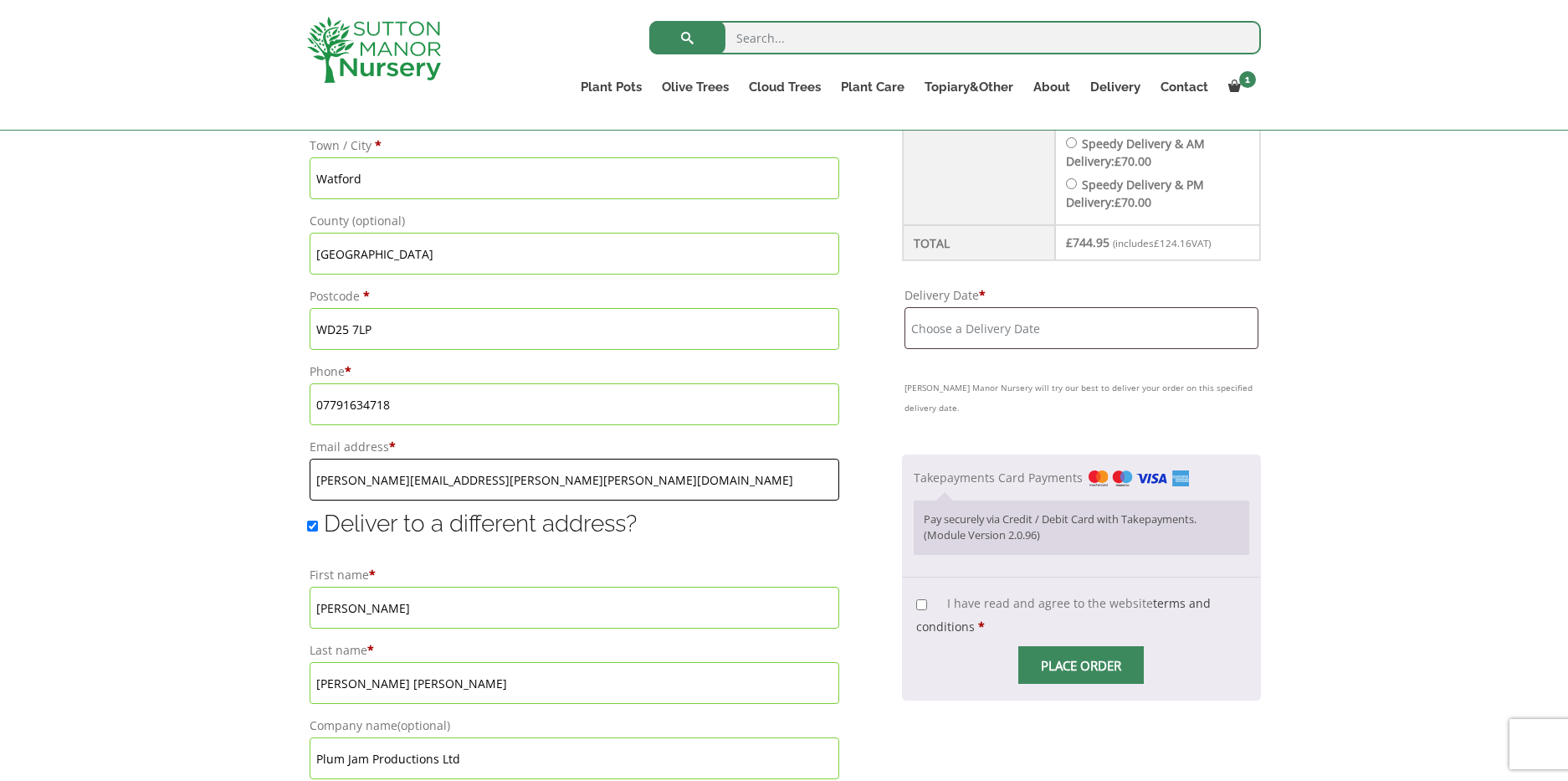
type input "amy.cooper.goodrich@hboprod.com"
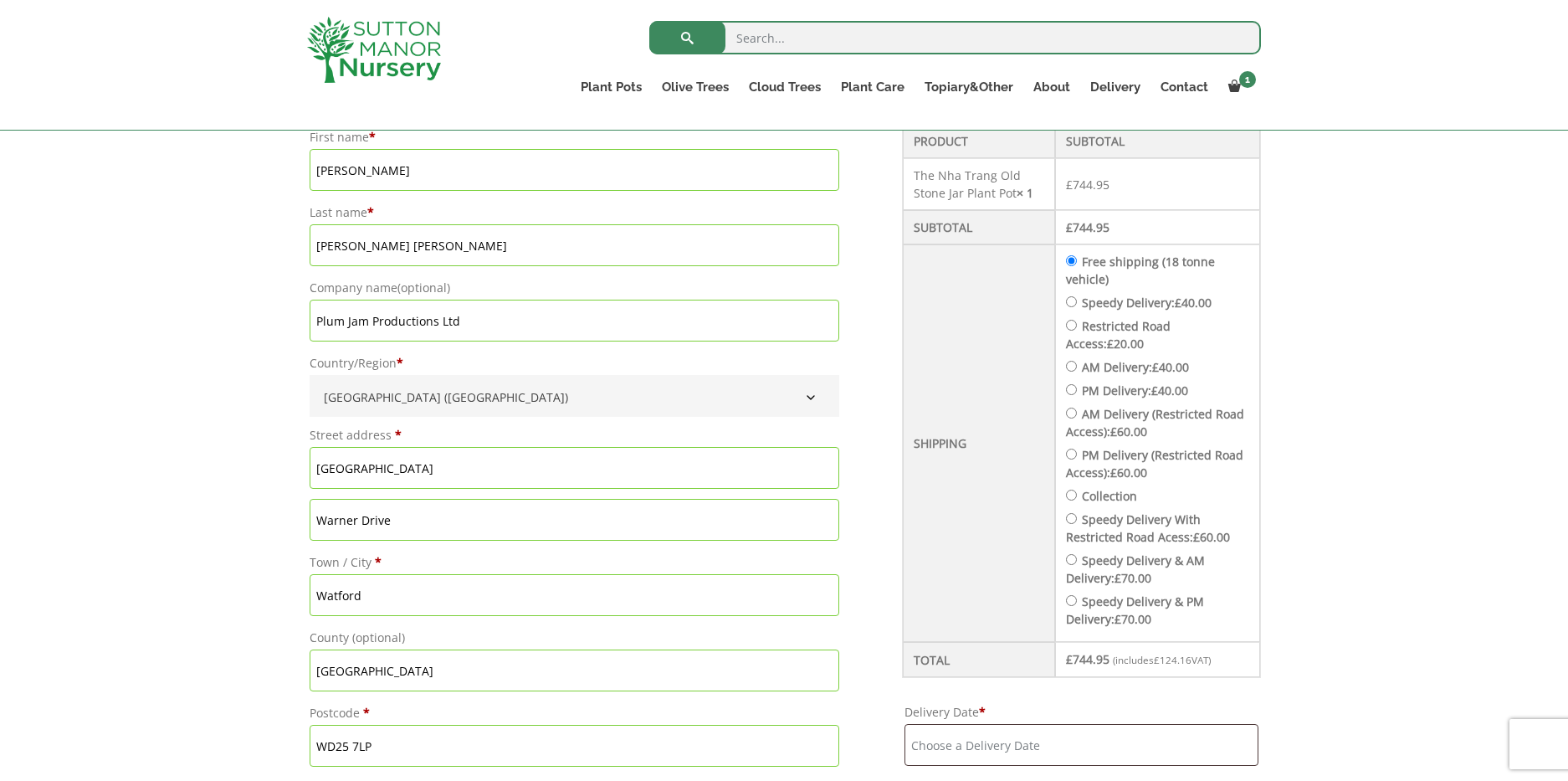
scroll to position [477, 0]
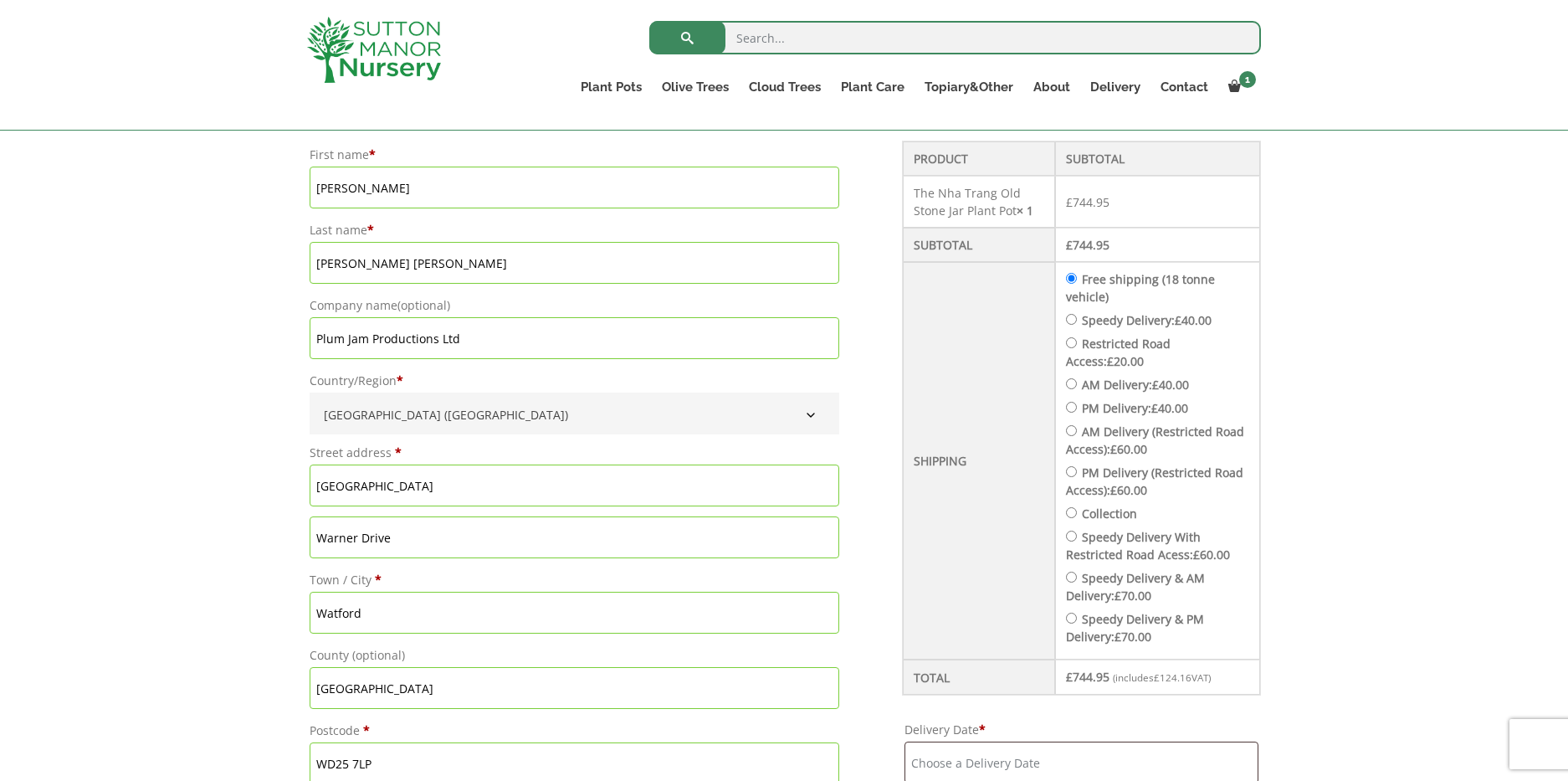
click at [1067, 317] on input "Speedy Delivery: £ 40.00" at bounding box center [1072, 319] width 11 height 11
radio input "true"
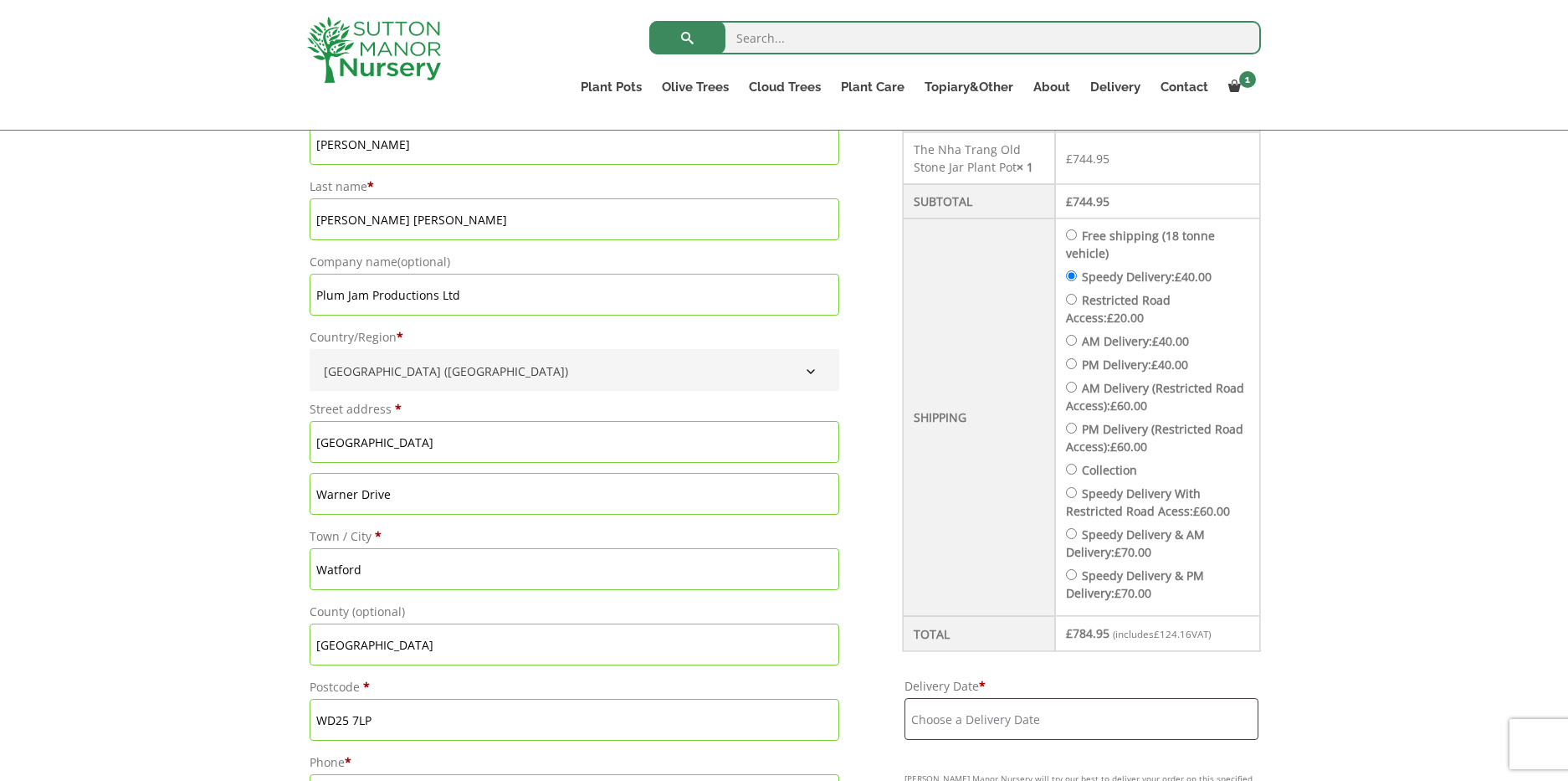
scroll to position [522, 0]
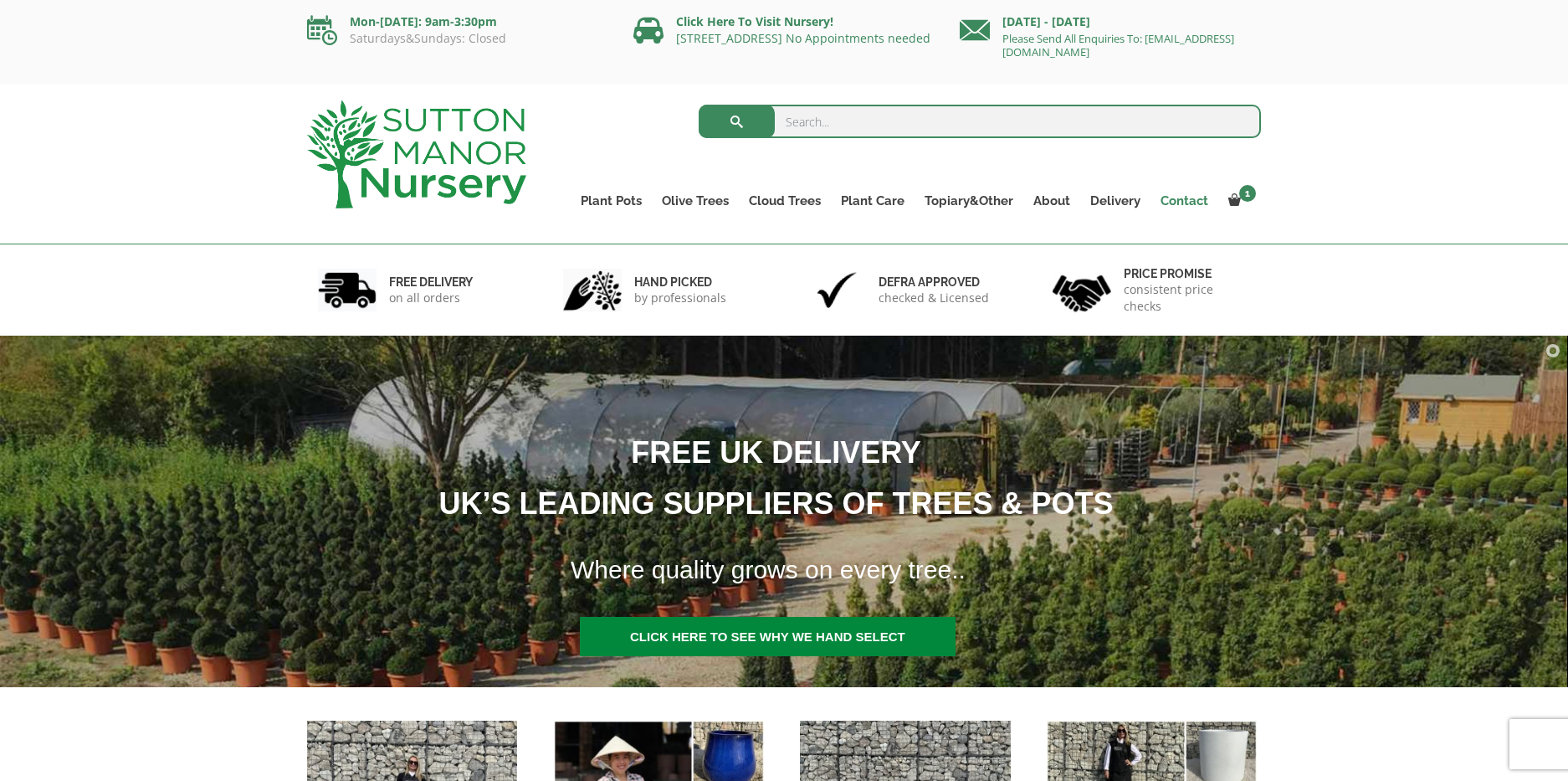
click at [1185, 196] on link "Contact" at bounding box center [1184, 201] width 68 height 23
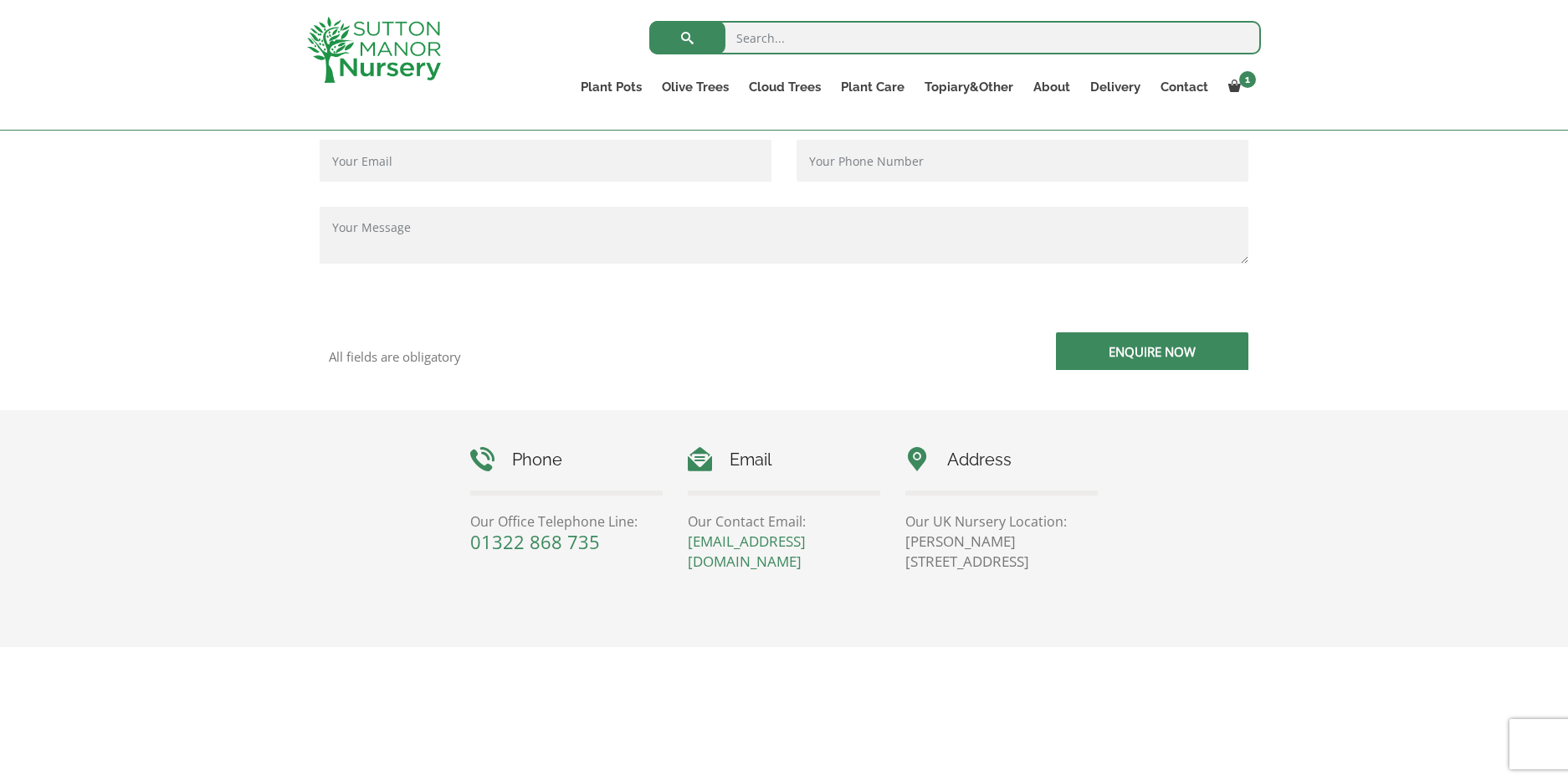
scroll to position [506, 0]
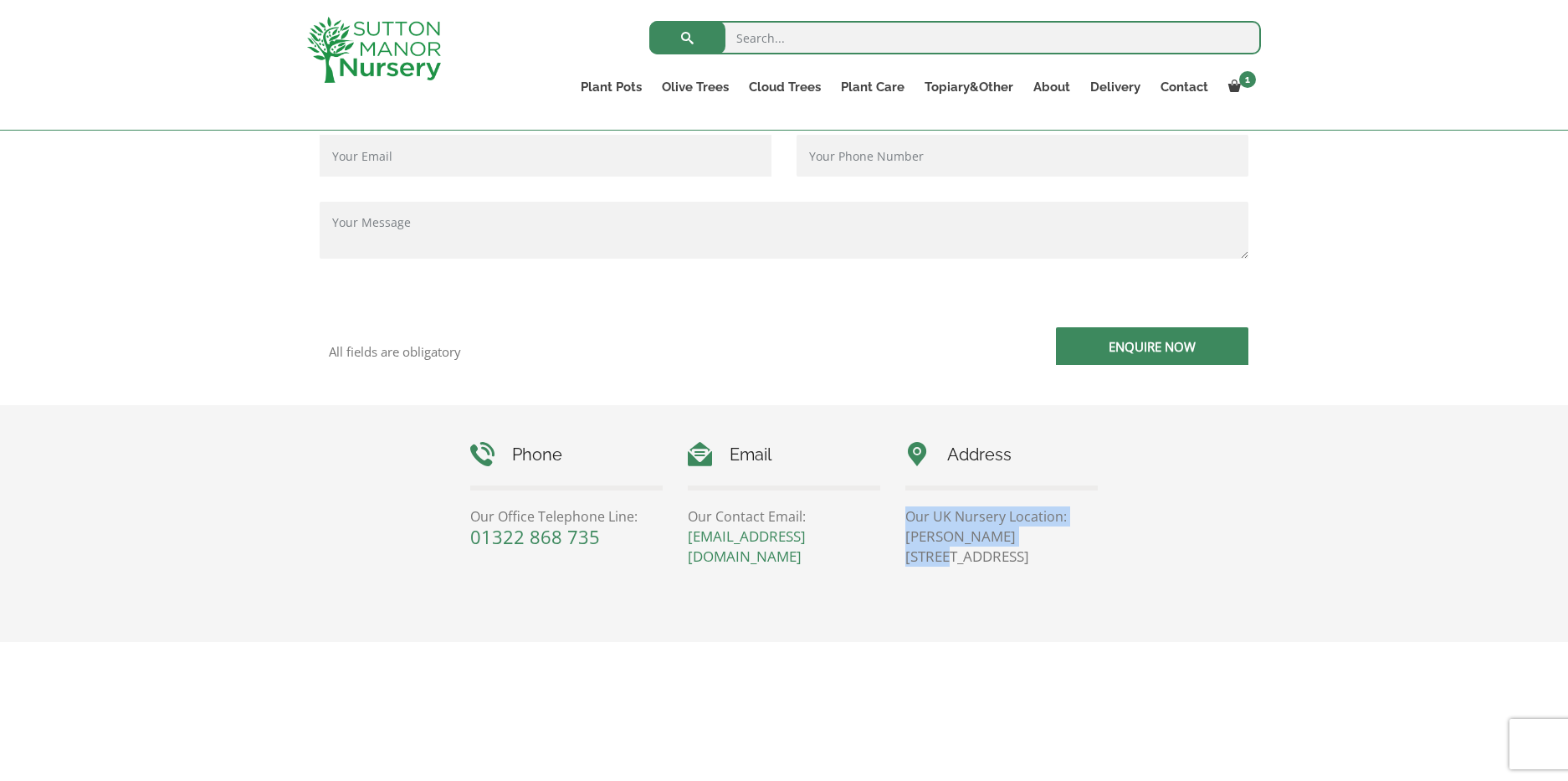
drag, startPoint x: 907, startPoint y: 517, endPoint x: 1061, endPoint y: 531, distance: 154.6
click at [1047, 529] on div "Address Our UK Nursery Location: [PERSON_NAME][STREET_ADDRESS]" at bounding box center [1002, 504] width 193 height 125
drag, startPoint x: 1089, startPoint y: 536, endPoint x: 985, endPoint y: 538, distance: 104.0
click at [1067, 538] on p "[PERSON_NAME][STREET_ADDRESS]" at bounding box center [1002, 546] width 193 height 40
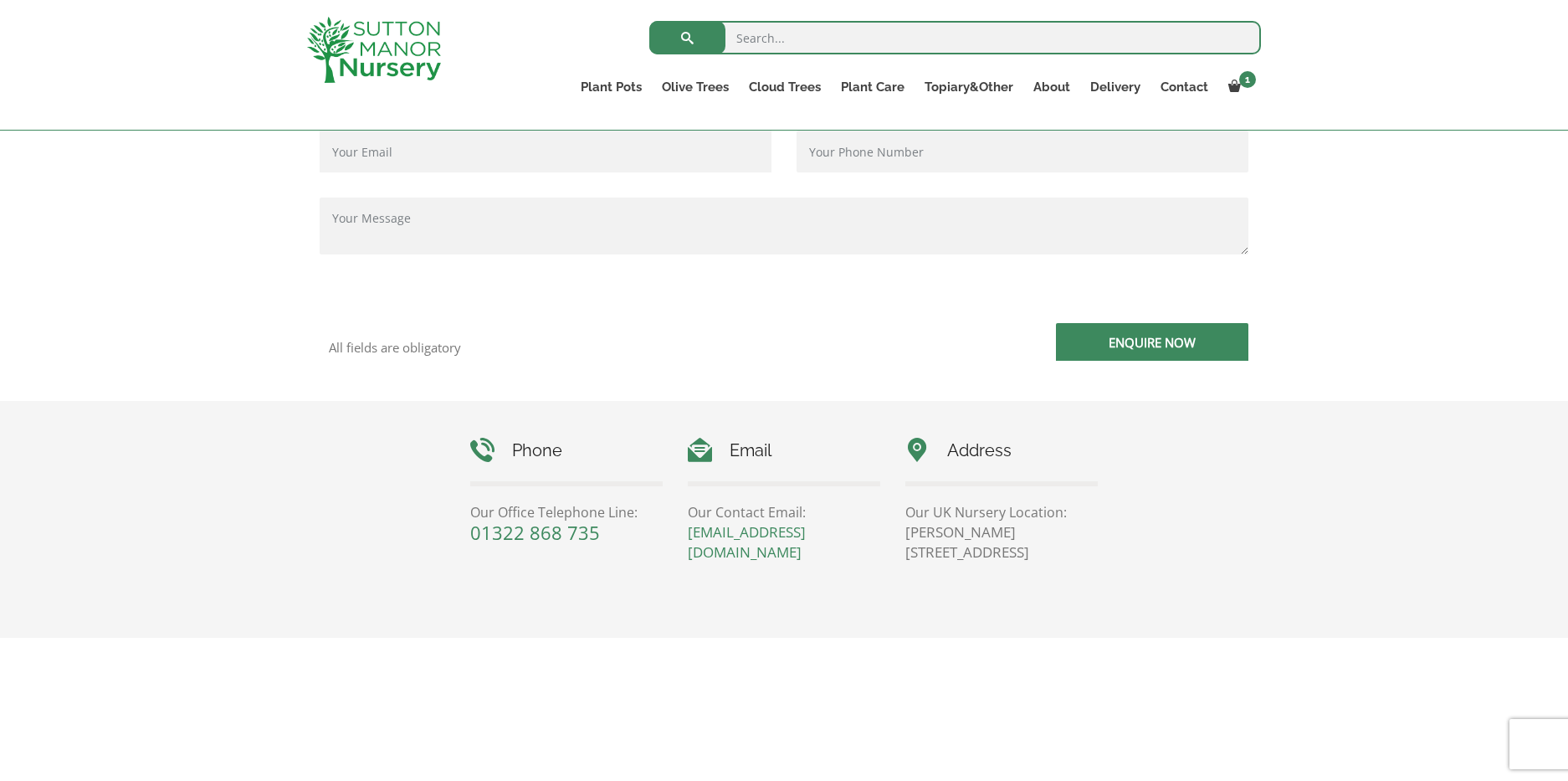
scroll to position [520, 0]
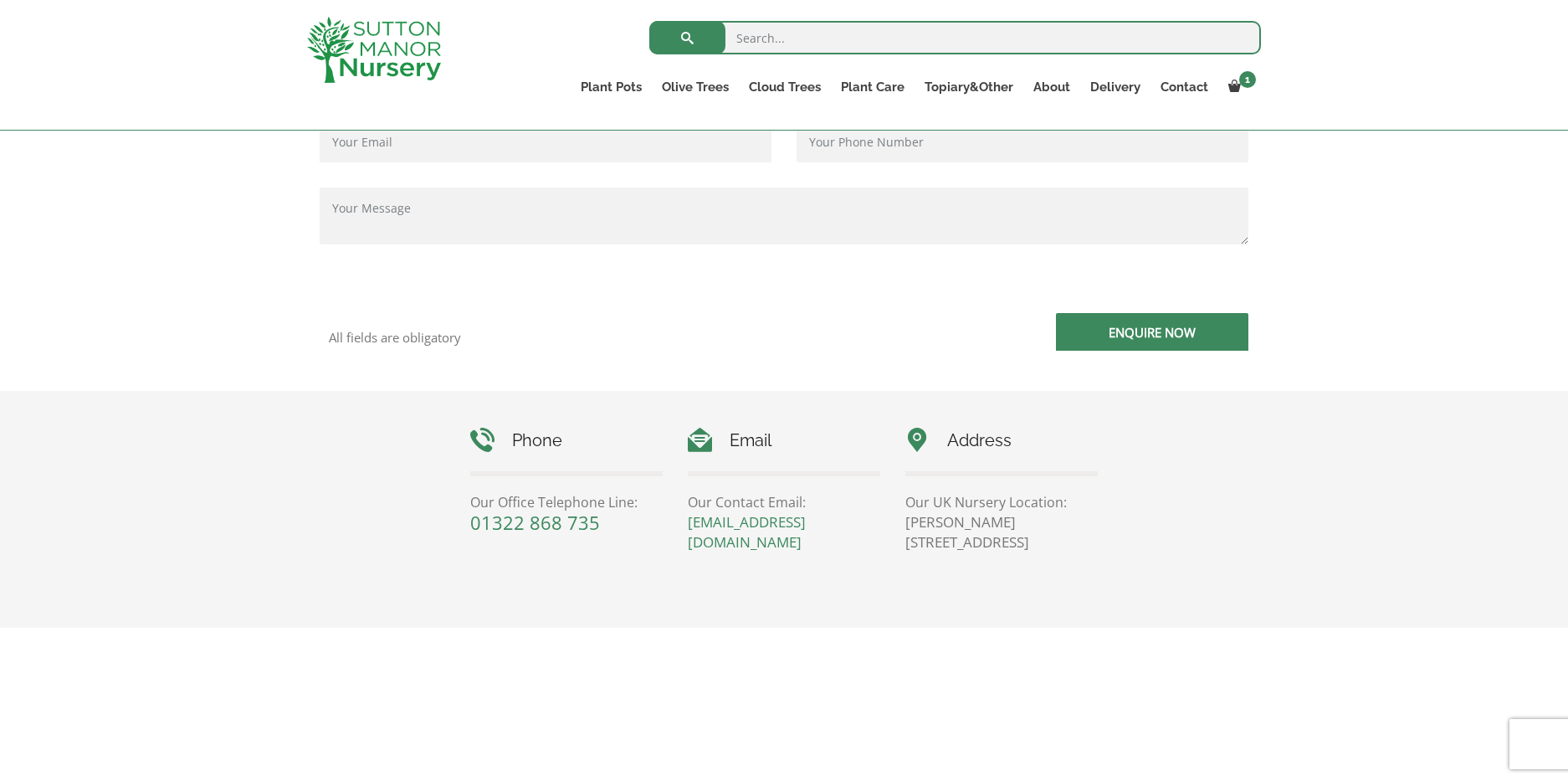
drag, startPoint x: 906, startPoint y: 521, endPoint x: 1095, endPoint y: 560, distance: 193.0
click at [1095, 562] on div "Phone Our Office Telephone Line: [PHONE_NUMBER] Email Our Contact Email: [EMAIL…" at bounding box center [784, 501] width 653 height 220
copy p "[PERSON_NAME][STREET_ADDRESS]"
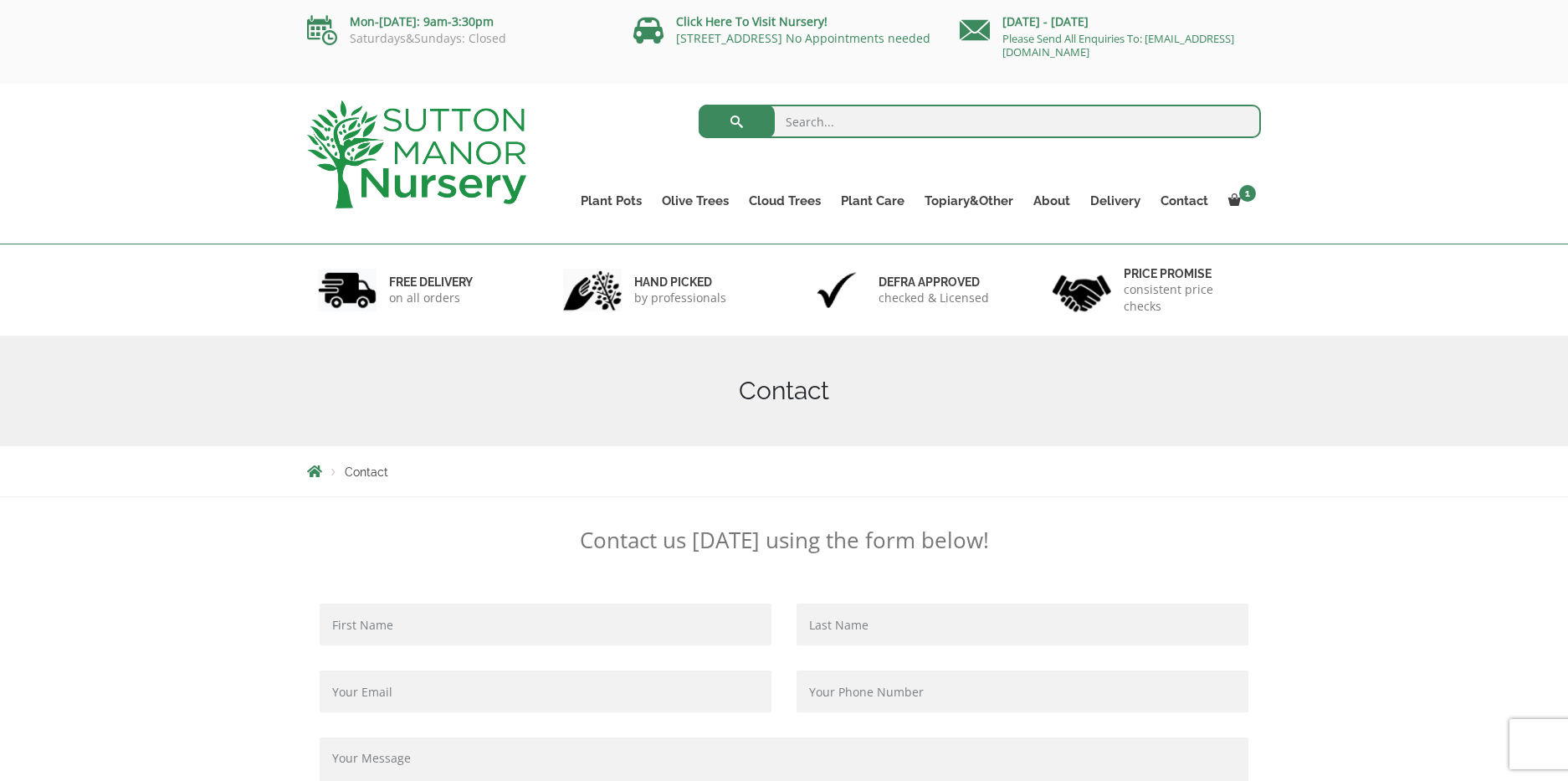
scroll to position [0, 0]
